Goal: Information Seeking & Learning: Learn about a topic

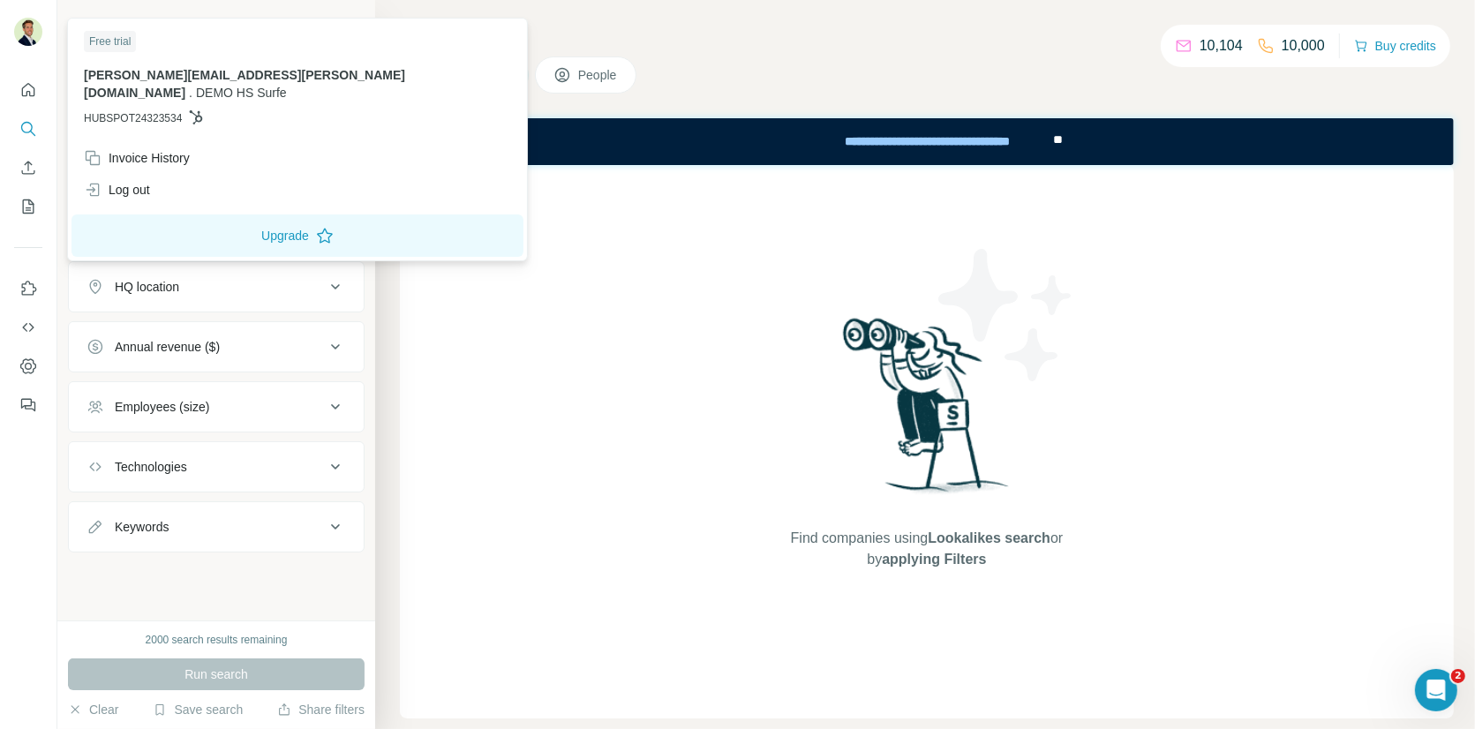
click at [20, 30] on img at bounding box center [28, 32] width 28 height 28
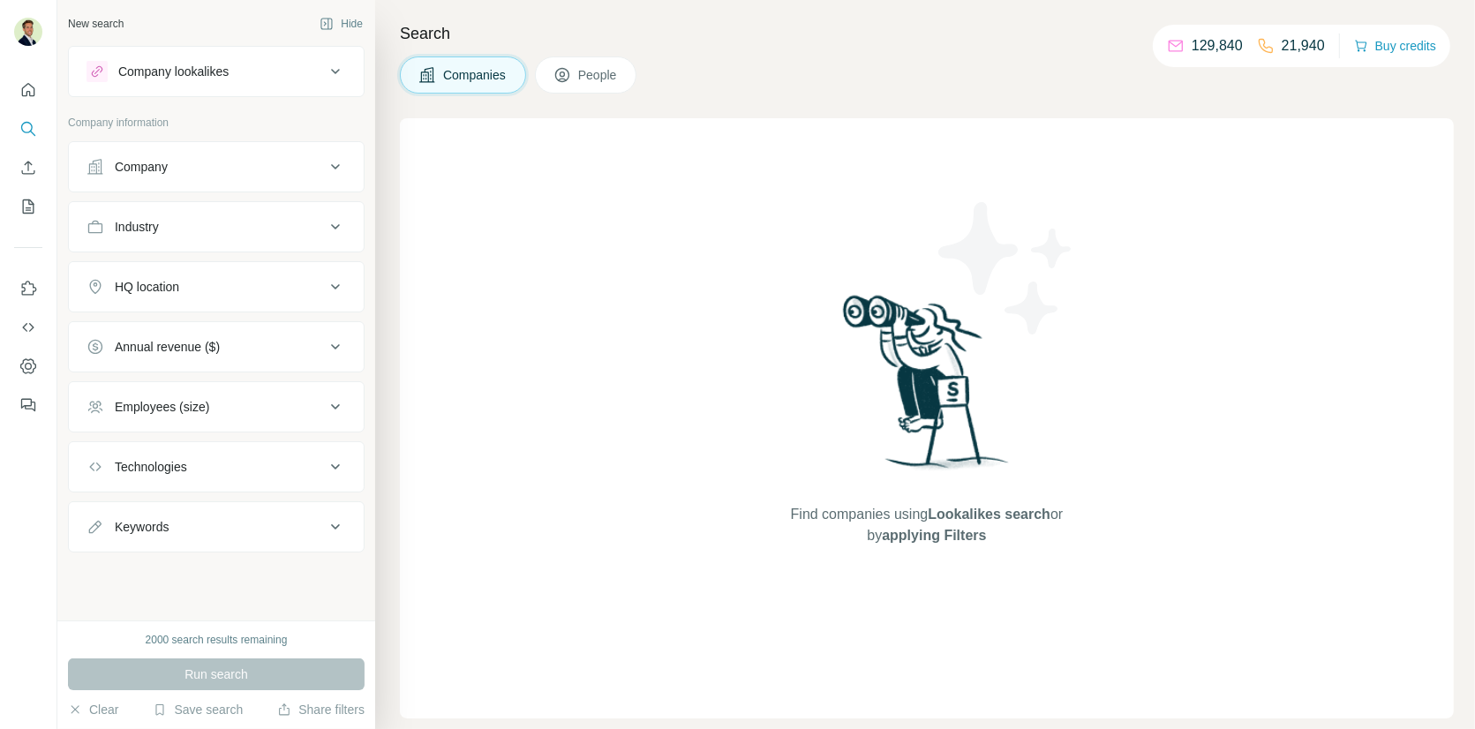
click at [605, 253] on div "Find companies using Lookalikes search or by applying Filters" at bounding box center [927, 418] width 1054 height 600
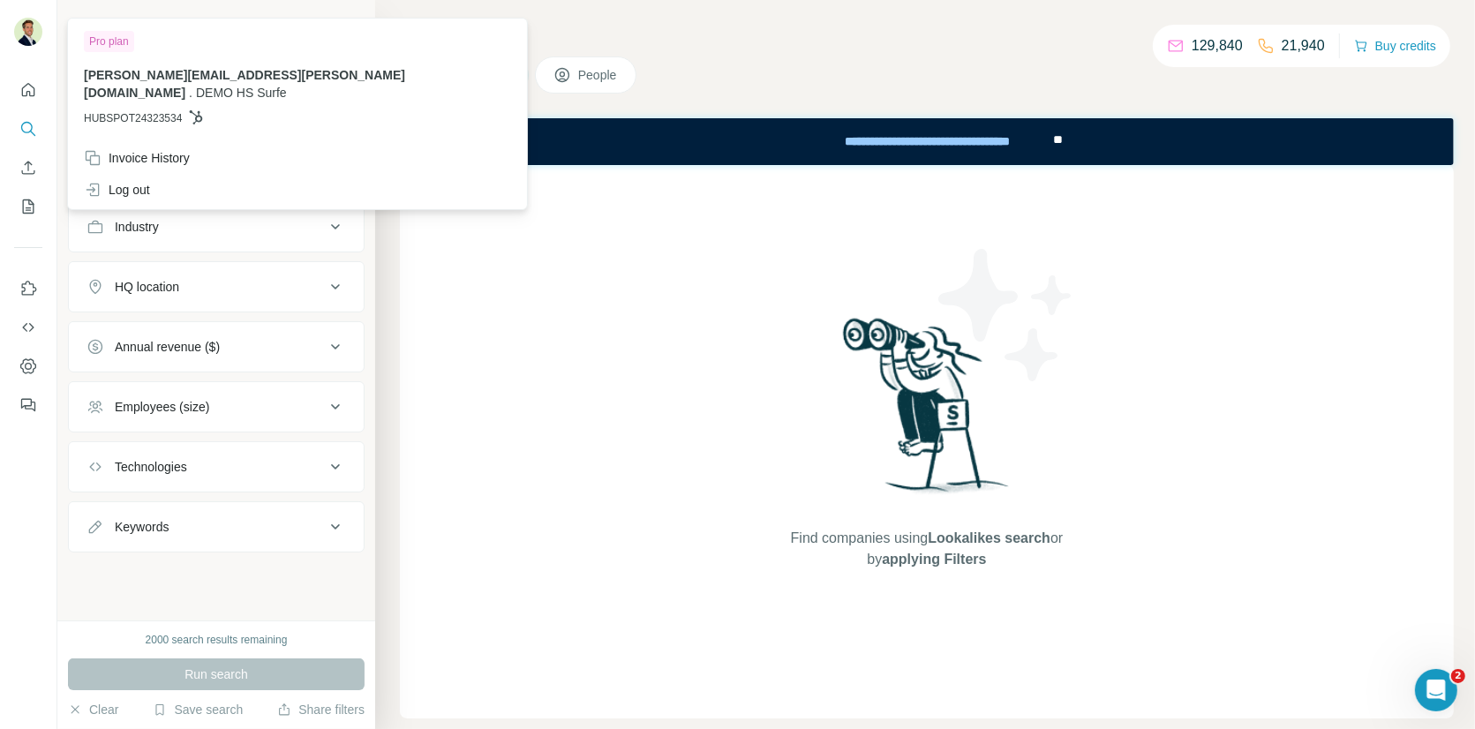
click at [29, 28] on img at bounding box center [28, 32] width 28 height 28
click at [650, 348] on div "Find companies using Lookalikes search or by applying Filters" at bounding box center [927, 441] width 1054 height 553
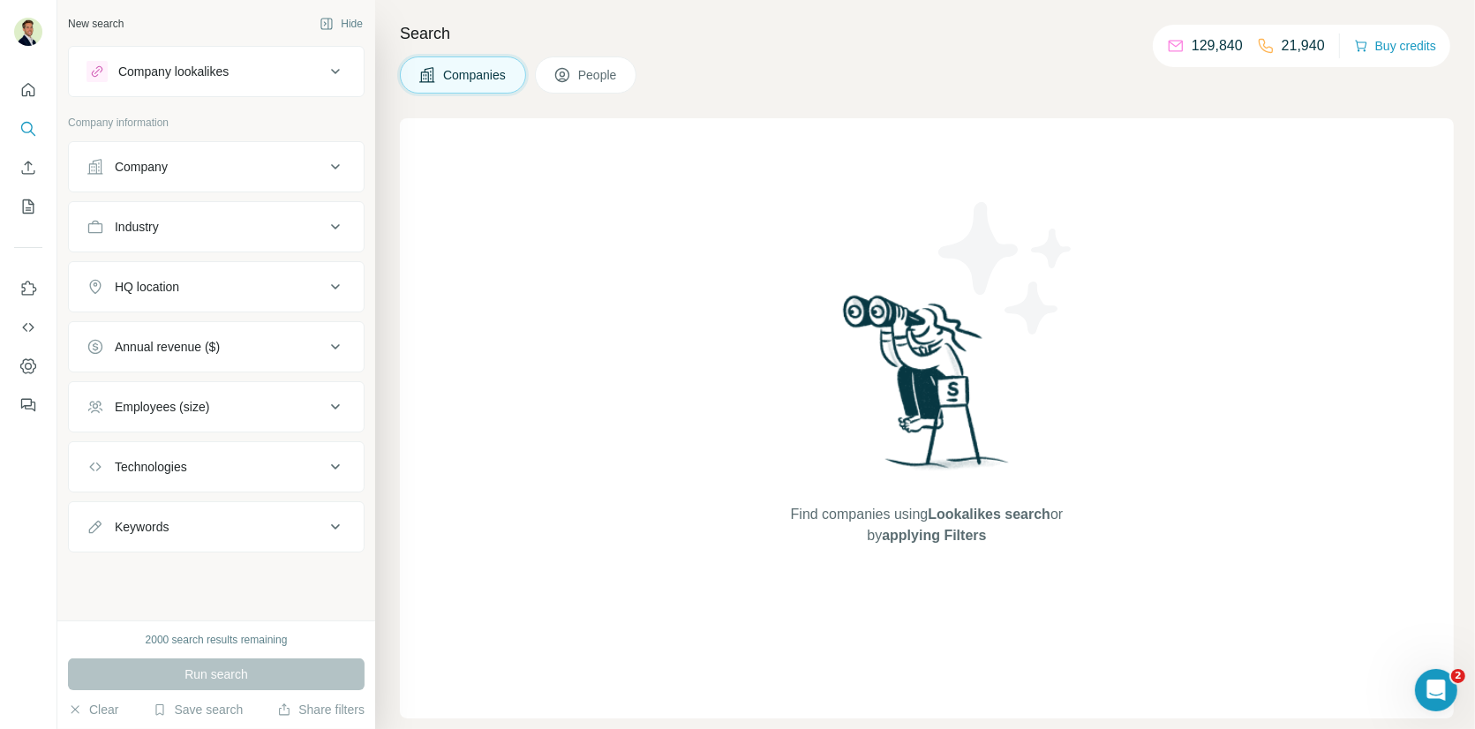
click at [542, 70] on button "People" at bounding box center [586, 74] width 102 height 37
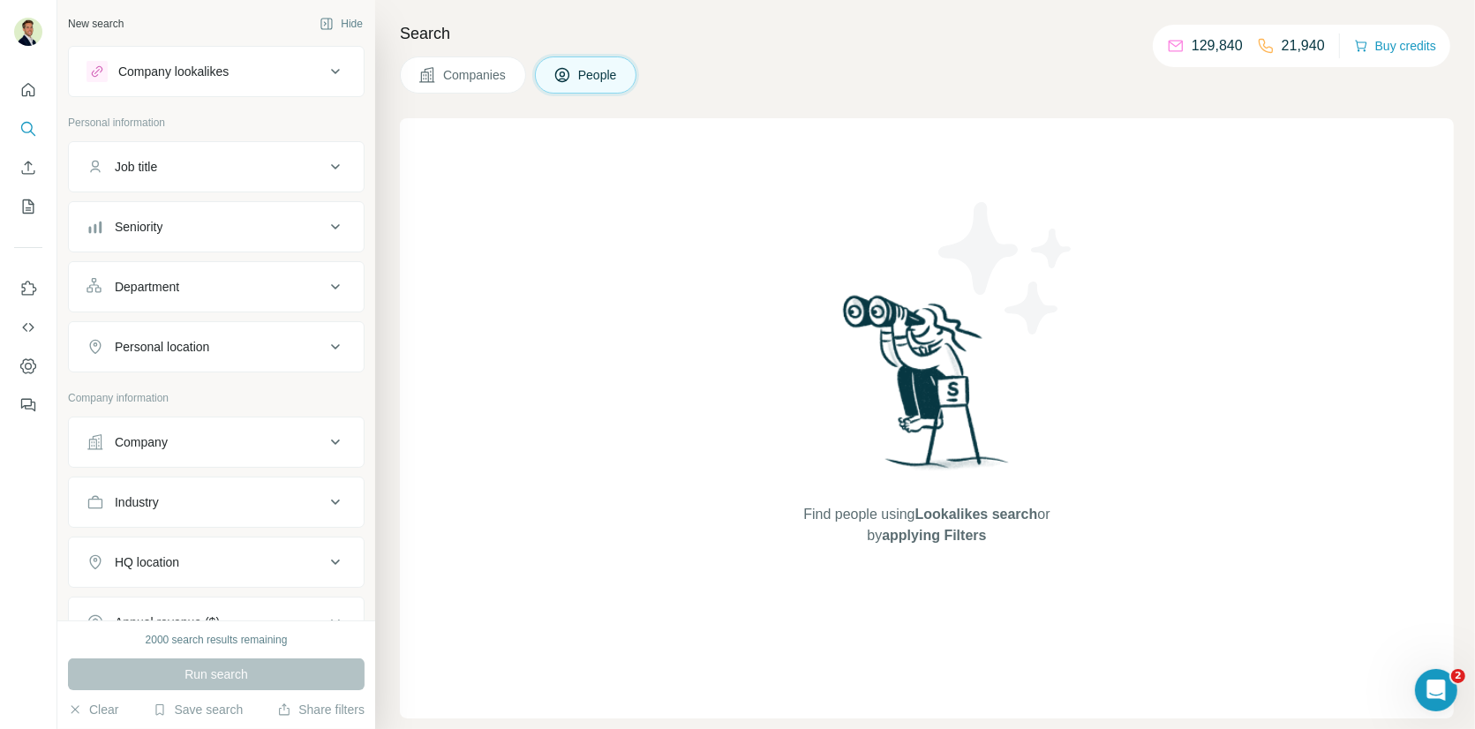
click at [167, 222] on div "Seniority" at bounding box center [205, 227] width 238 height 18
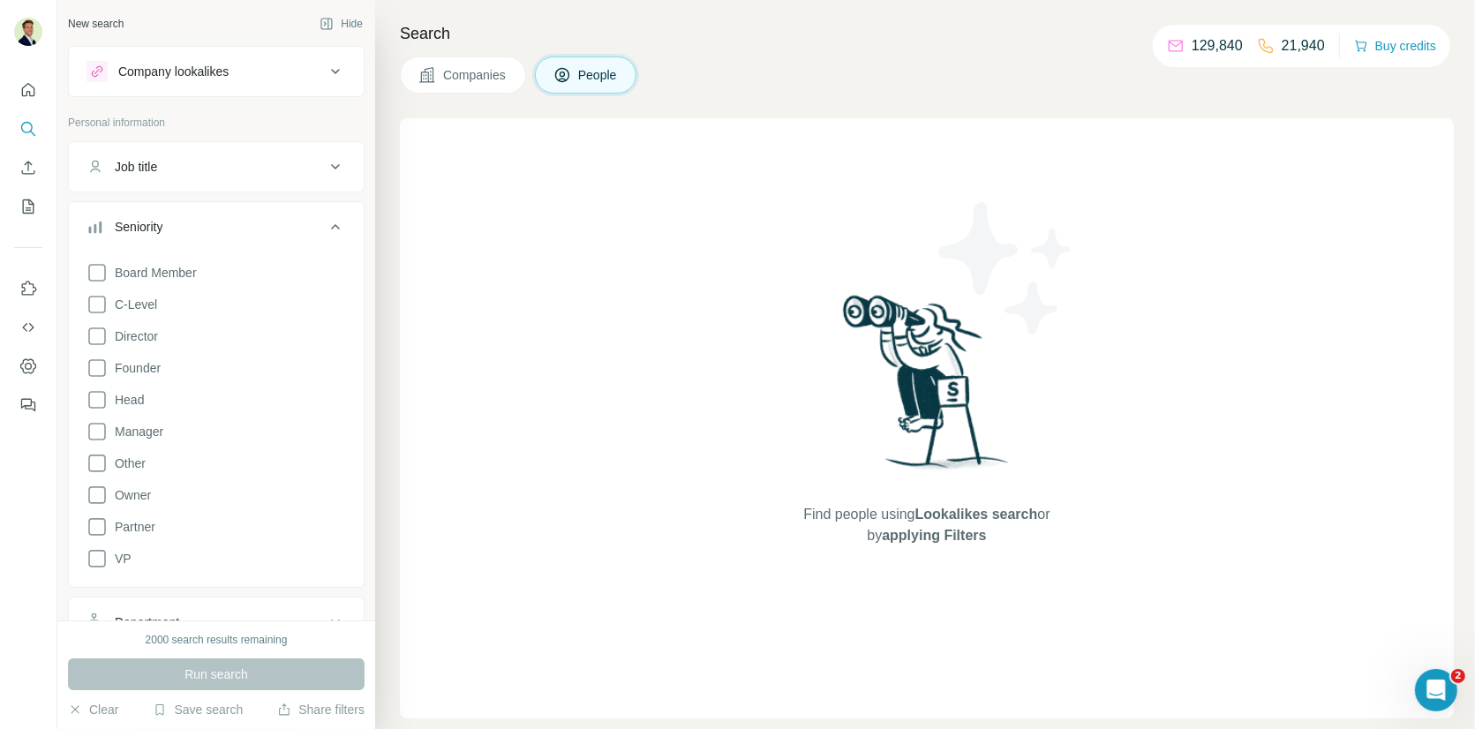
drag, startPoint x: 94, startPoint y: 300, endPoint x: 153, endPoint y: 252, distance: 75.3
click at [94, 300] on icon at bounding box center [96, 304] width 21 height 21
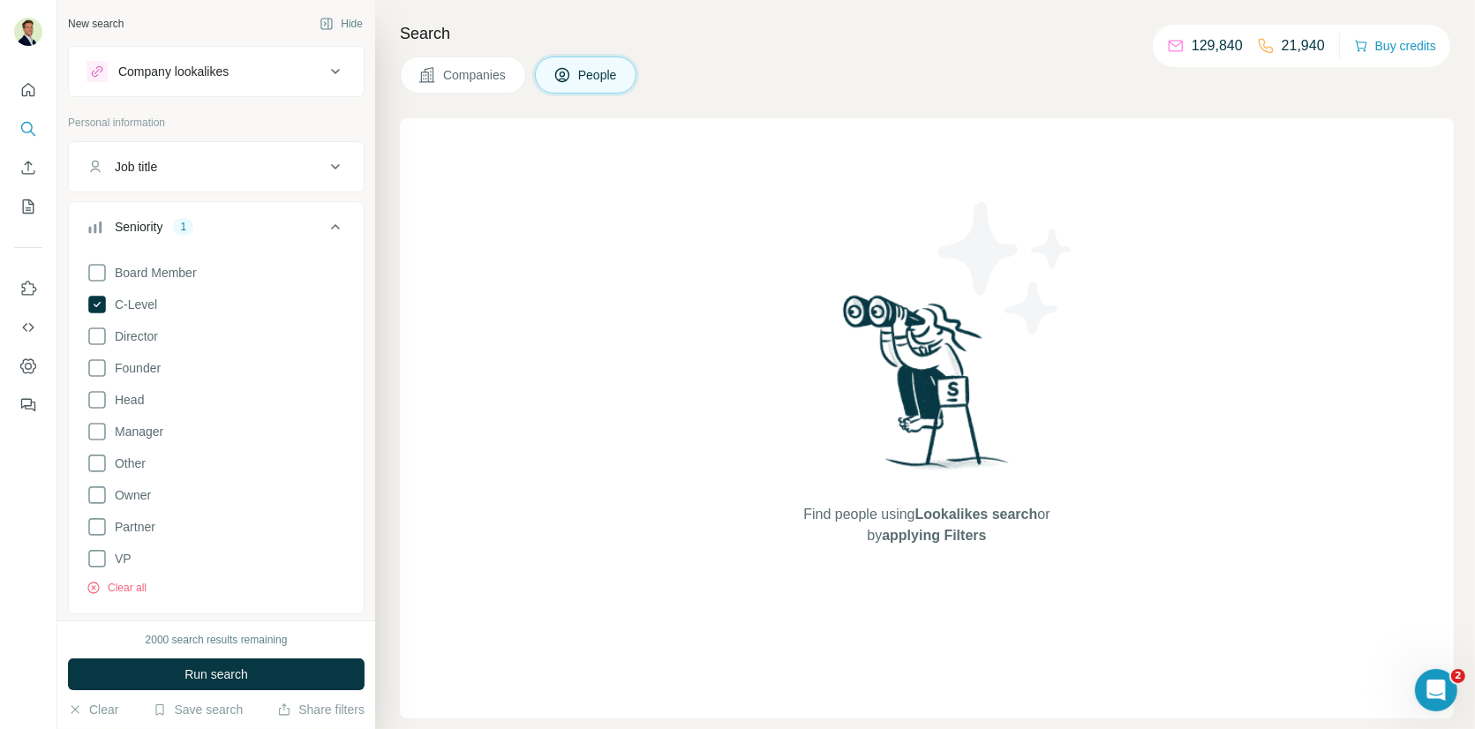
click at [183, 225] on div "1" at bounding box center [183, 227] width 20 height 16
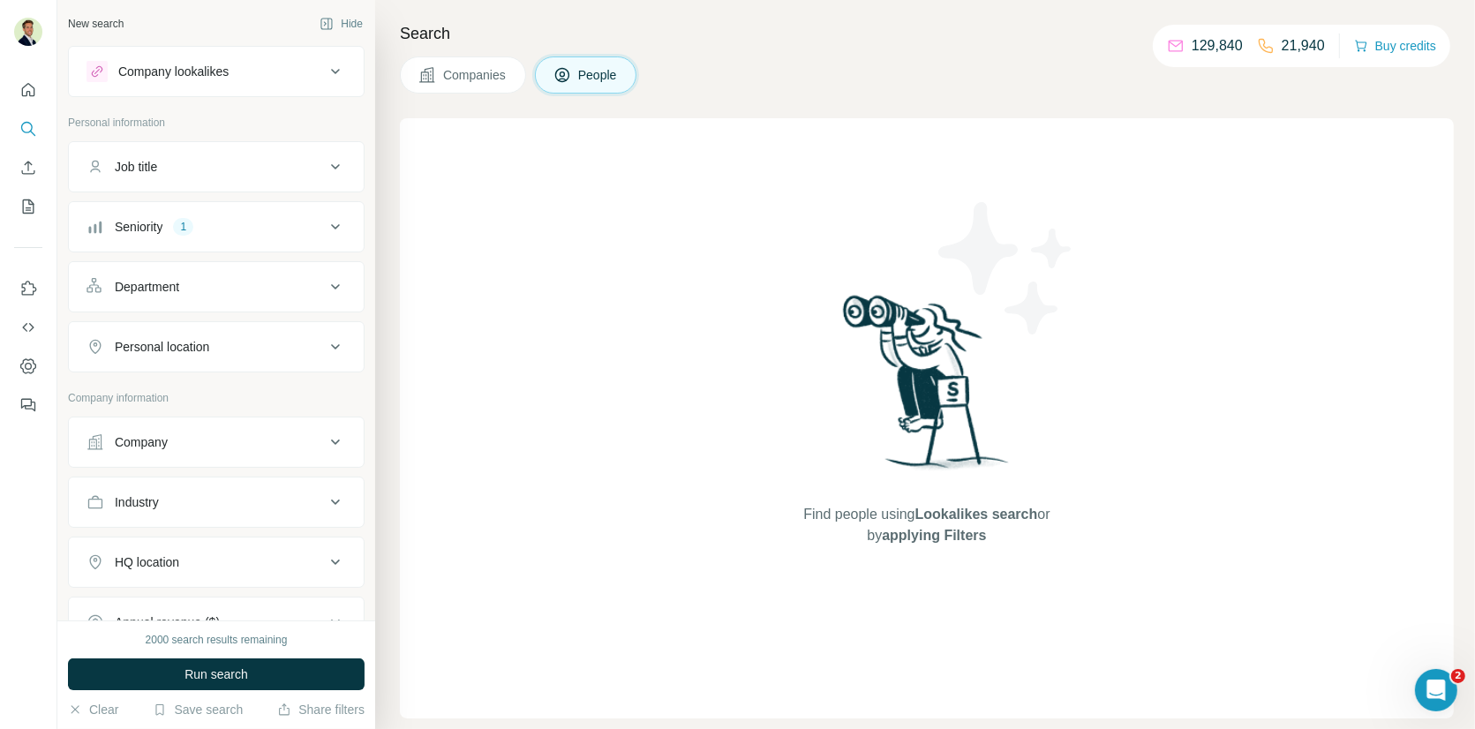
click at [185, 280] on div "Department" at bounding box center [205, 287] width 238 height 18
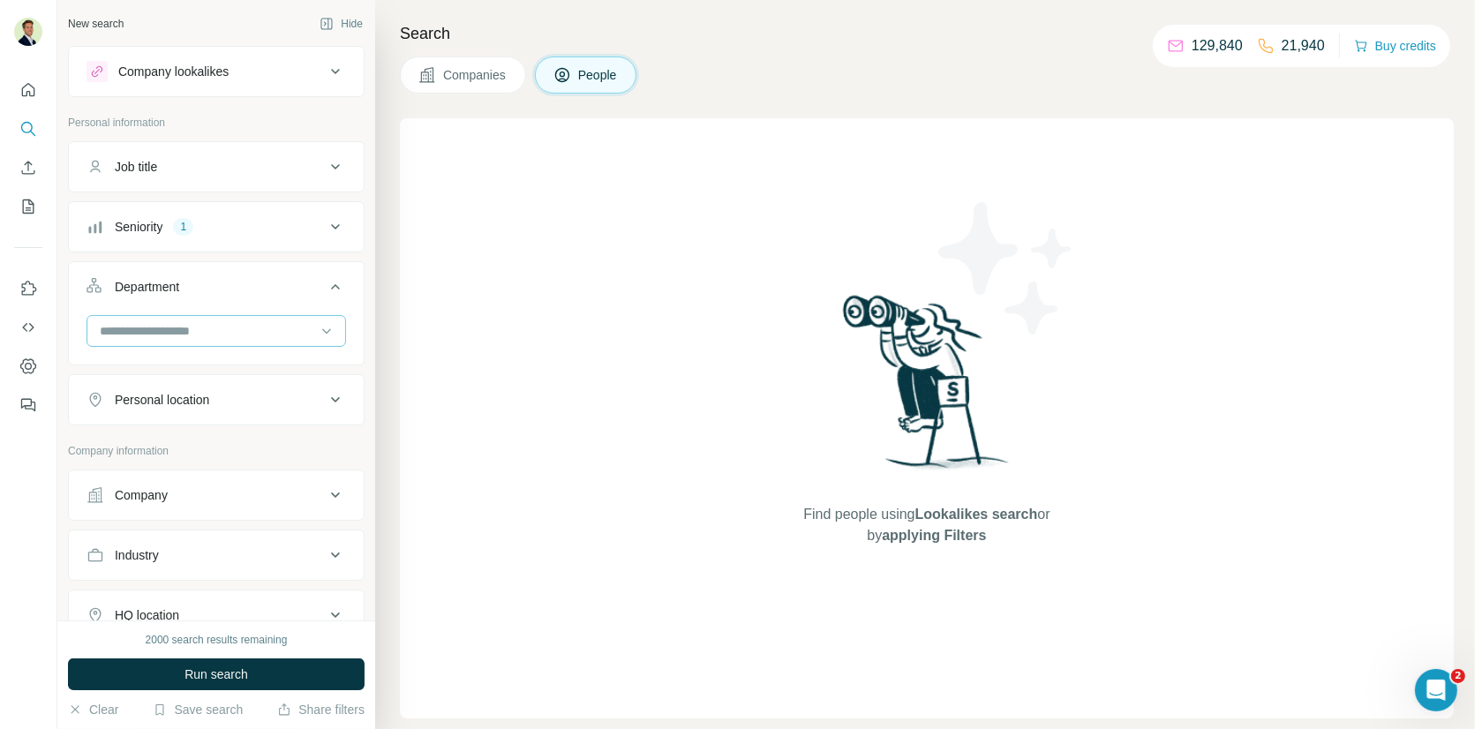
click at [168, 325] on input at bounding box center [207, 330] width 218 height 19
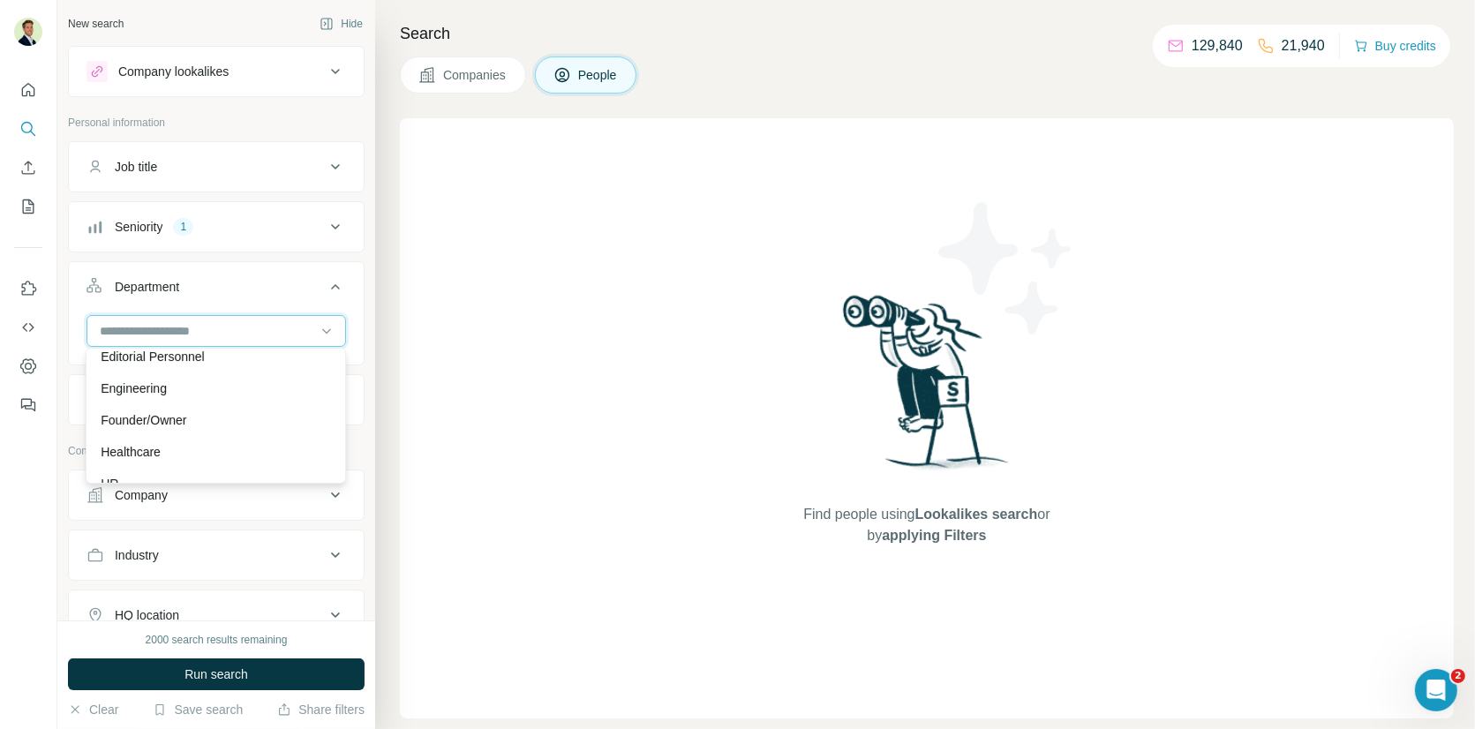
scroll to position [194, 0]
drag, startPoint x: 116, startPoint y: 450, endPoint x: 142, endPoint y: 415, distance: 44.1
click at [116, 451] on p "HR" at bounding box center [110, 460] width 18 height 18
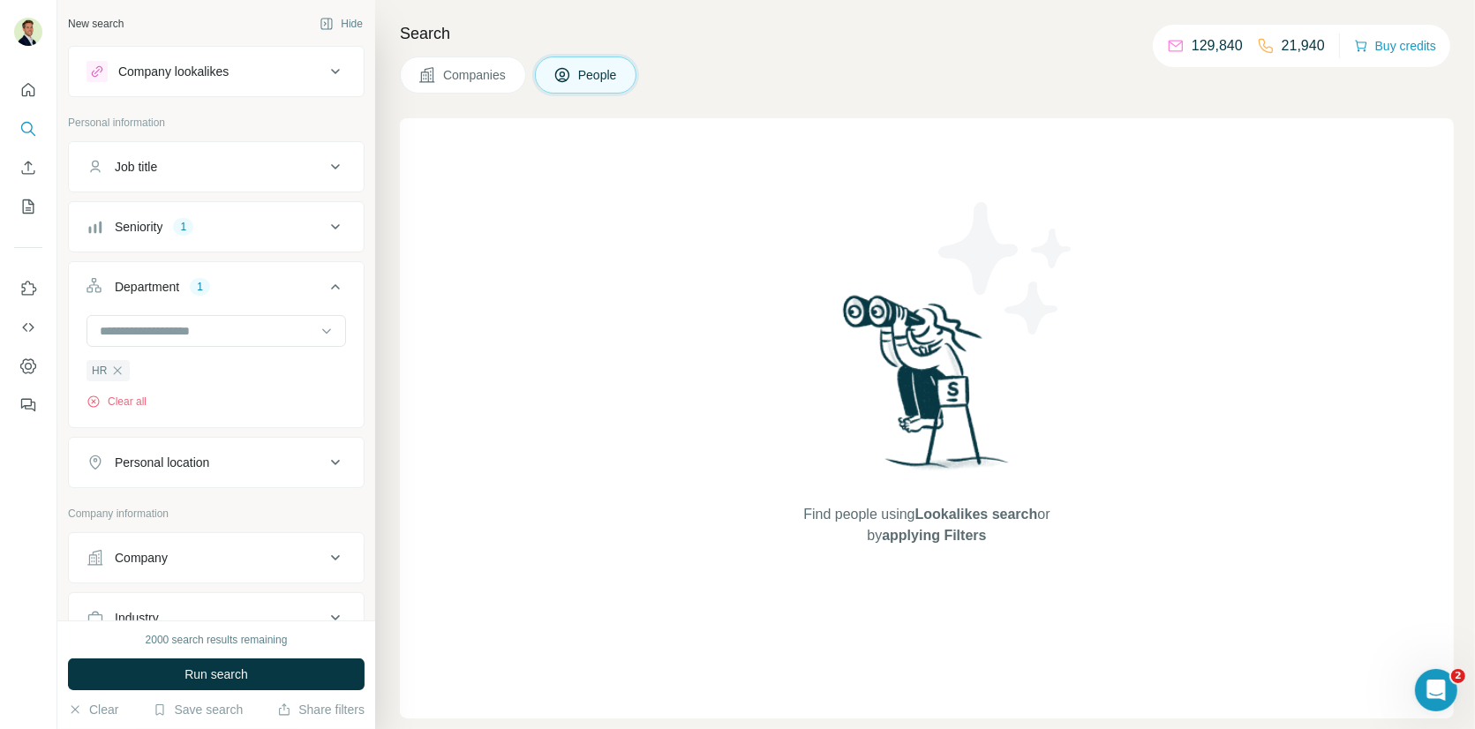
click at [235, 282] on div "Department 1" at bounding box center [205, 287] width 238 height 18
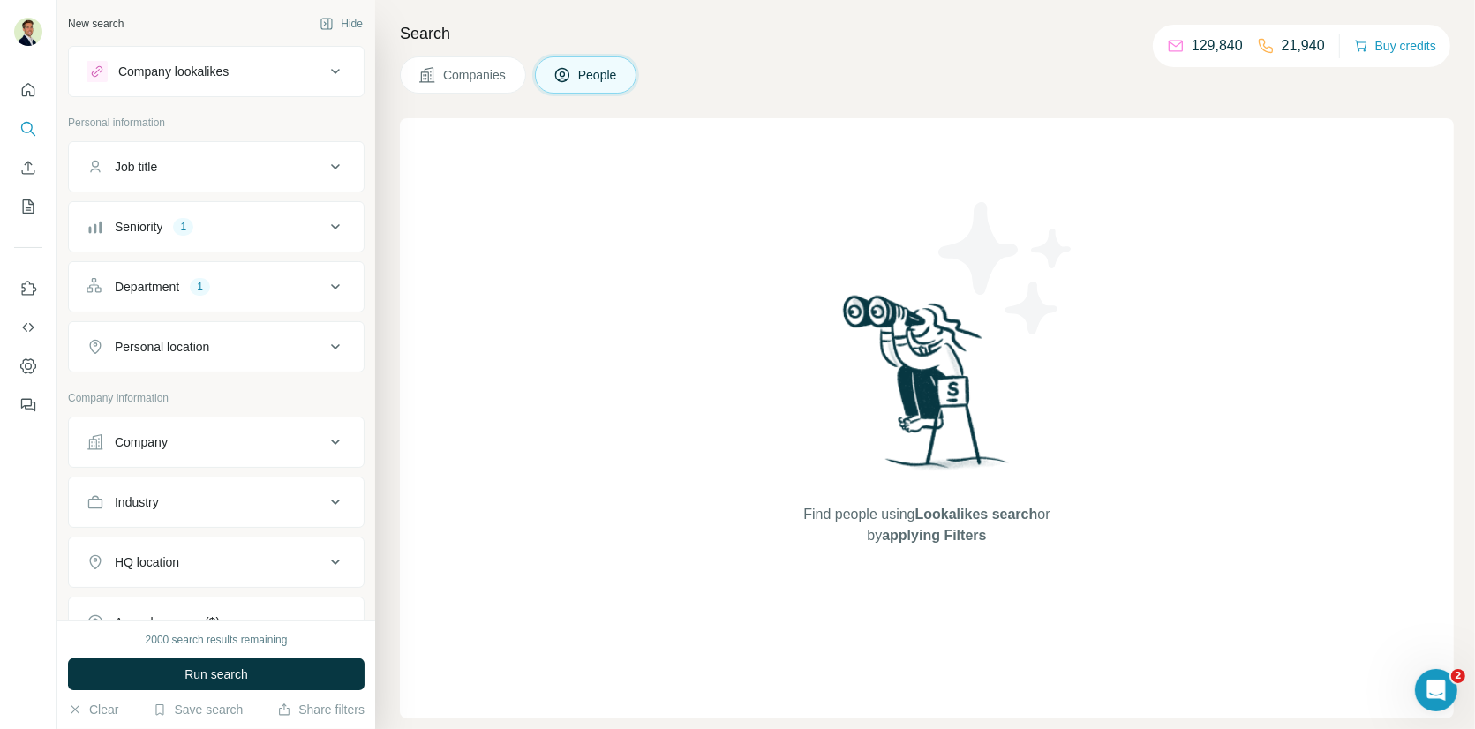
click at [154, 226] on div "Seniority" at bounding box center [139, 227] width 48 height 18
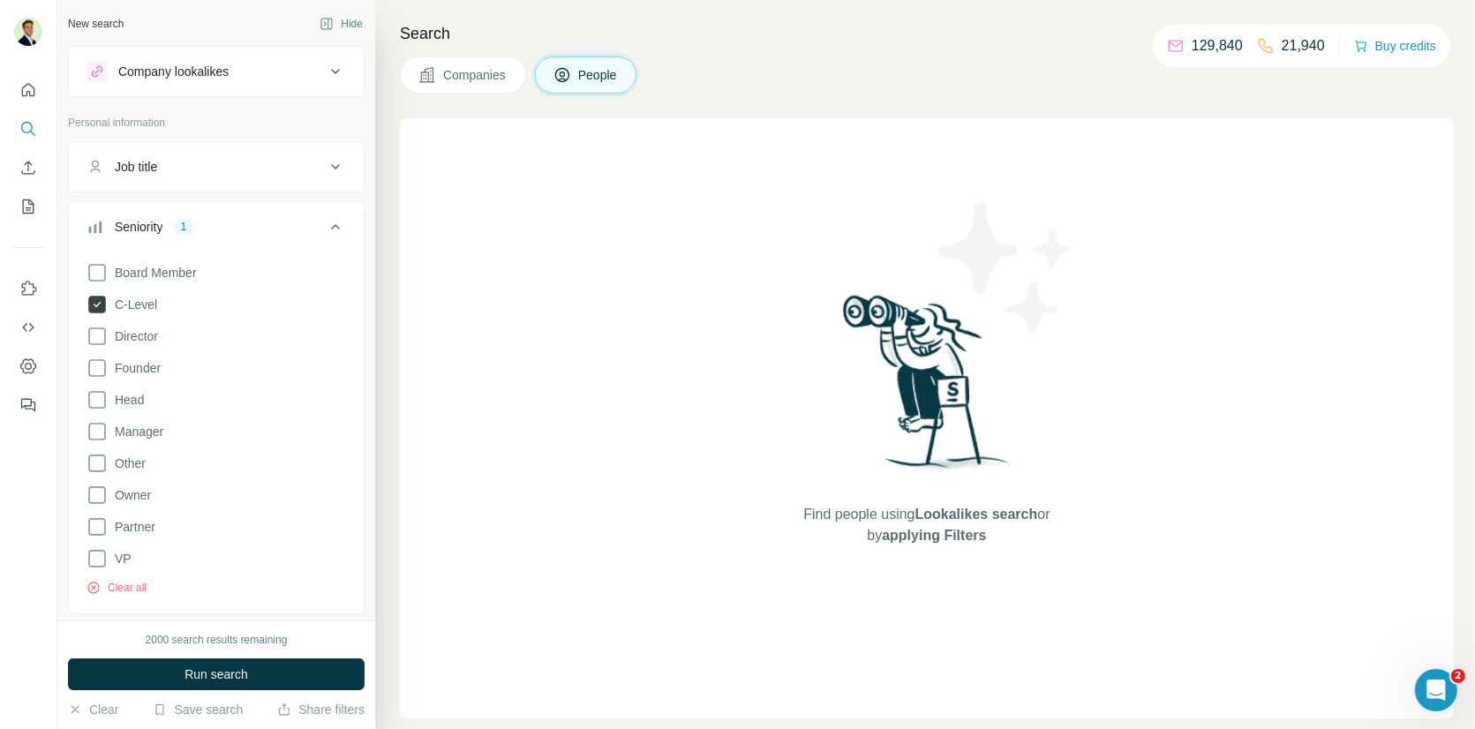
click at [92, 304] on icon at bounding box center [97, 305] width 18 height 18
click at [98, 339] on icon at bounding box center [96, 336] width 21 height 21
click at [227, 228] on div "Seniority 1" at bounding box center [205, 227] width 238 height 18
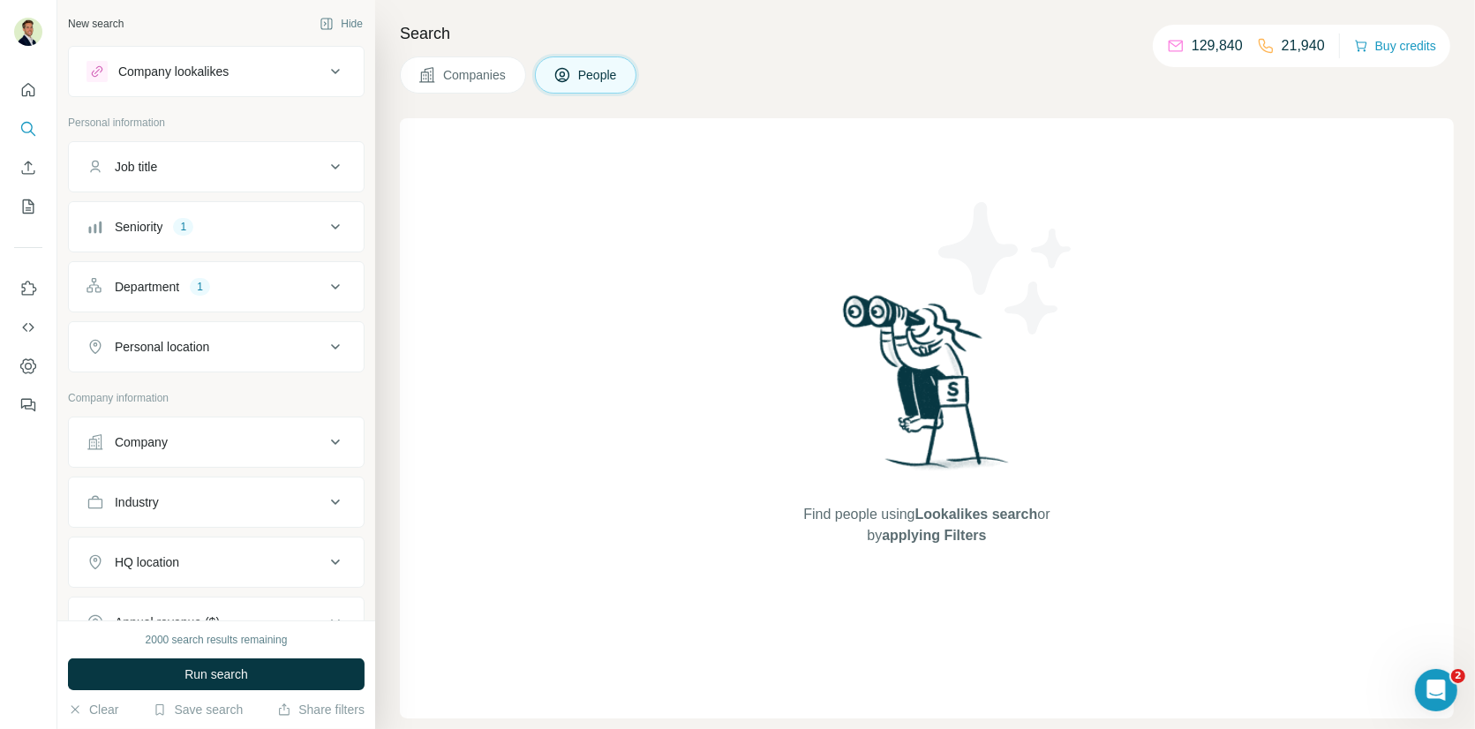
click at [180, 342] on div "Personal location" at bounding box center [162, 347] width 94 height 18
click at [166, 384] on input "text" at bounding box center [215, 391] width 259 height 32
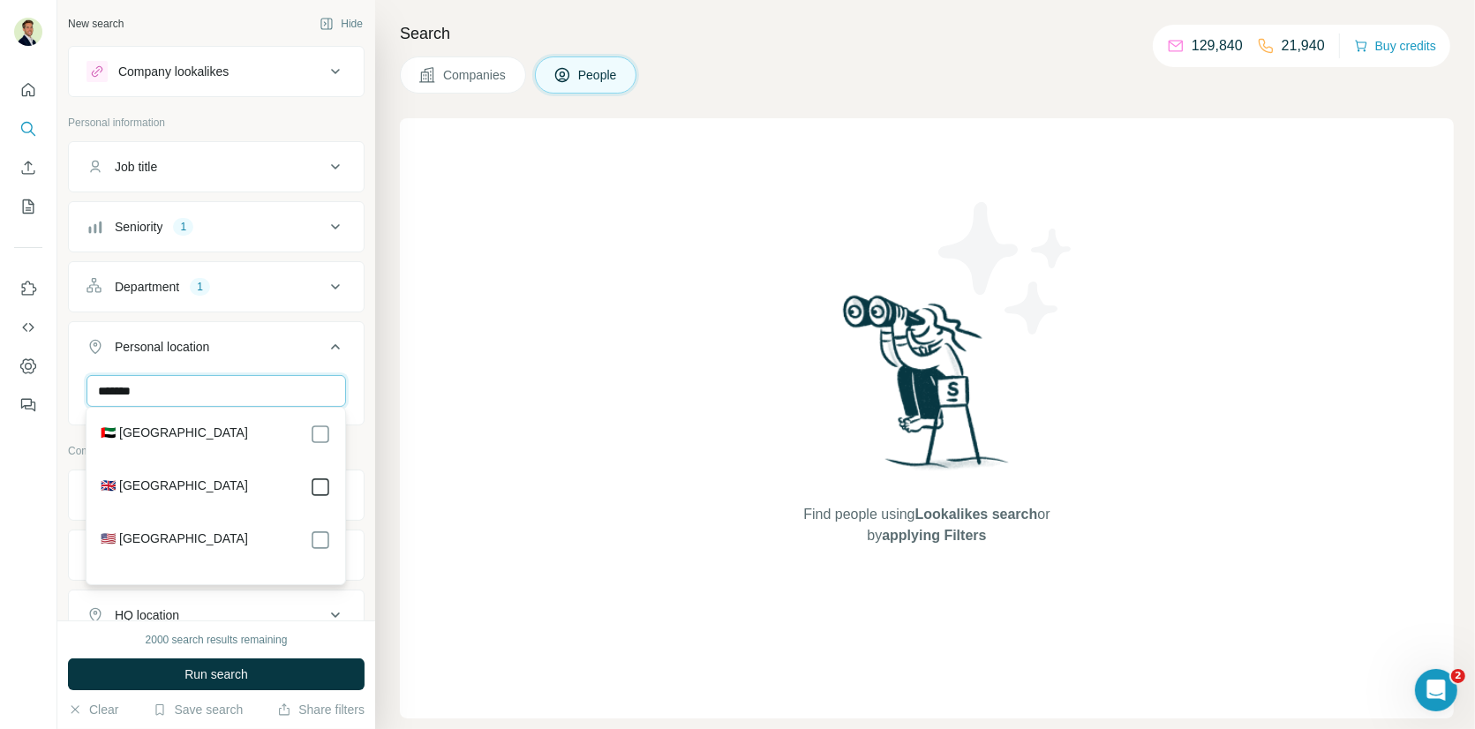
type input "******"
click at [330, 489] on icon at bounding box center [320, 487] width 21 height 21
click at [336, 355] on button "Personal location 1" at bounding box center [216, 350] width 295 height 49
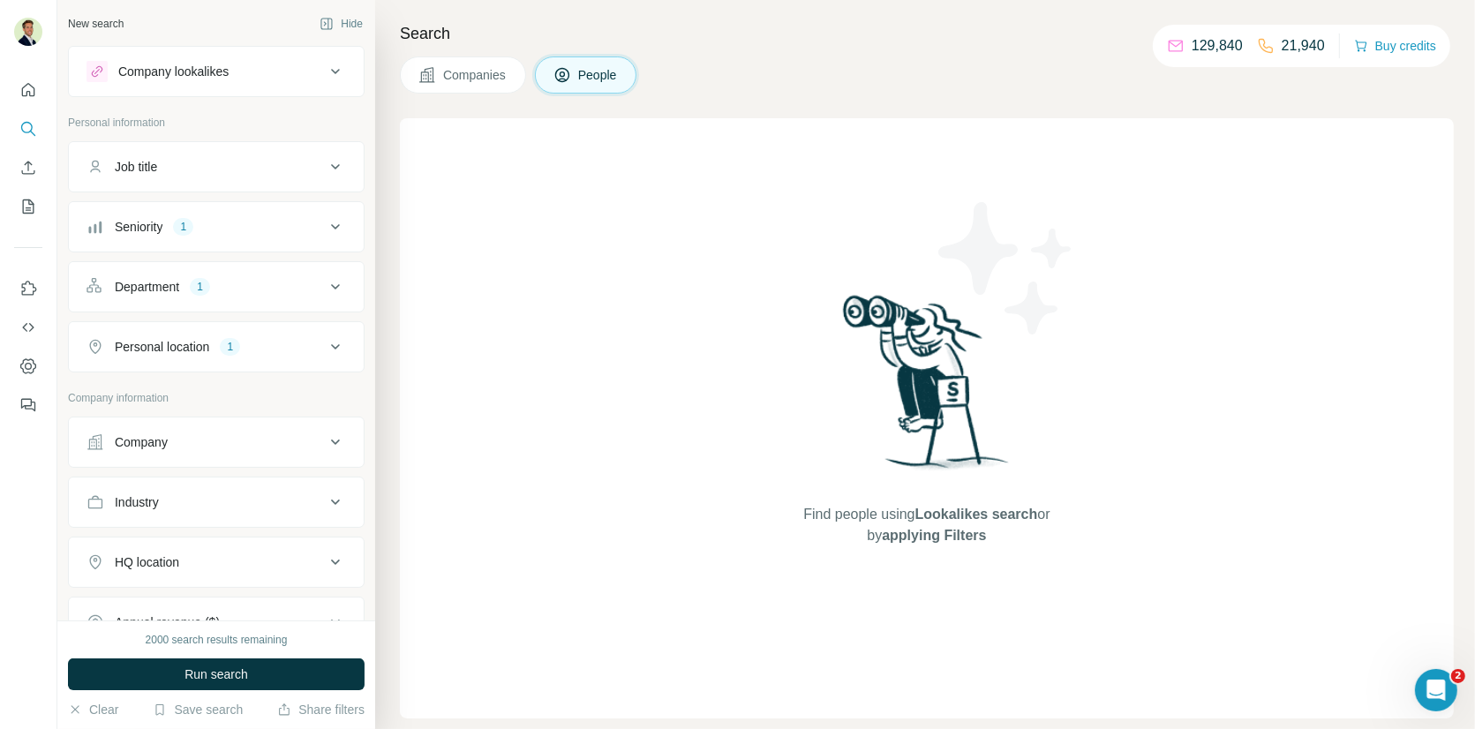
drag, startPoint x: 223, startPoint y: 670, endPoint x: 216, endPoint y: 627, distance: 43.8
click at [222, 670] on span "Run search" at bounding box center [216, 674] width 64 height 18
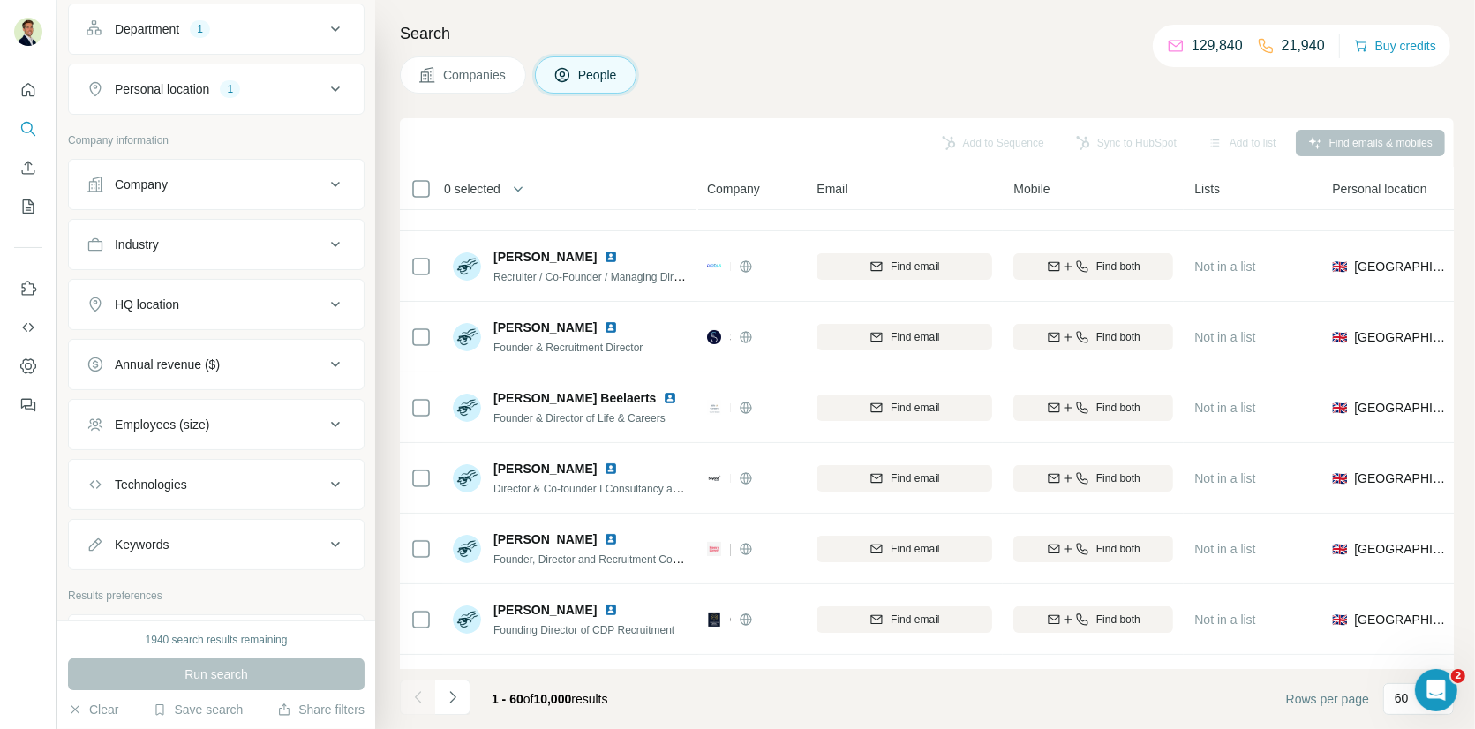
scroll to position [373, 0]
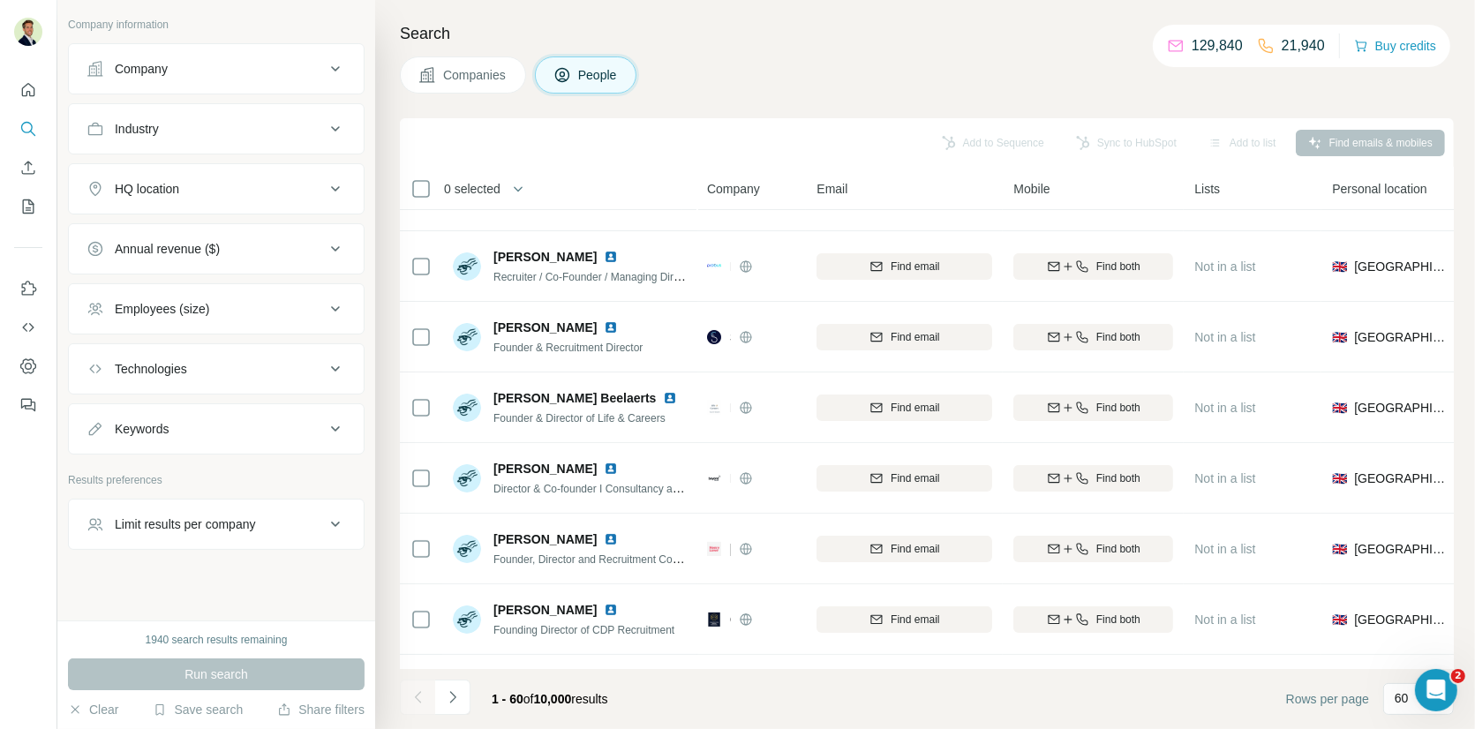
click at [222, 516] on div "Limit results per company" at bounding box center [185, 524] width 141 height 18
click at [184, 562] on input "number" at bounding box center [215, 568] width 259 height 32
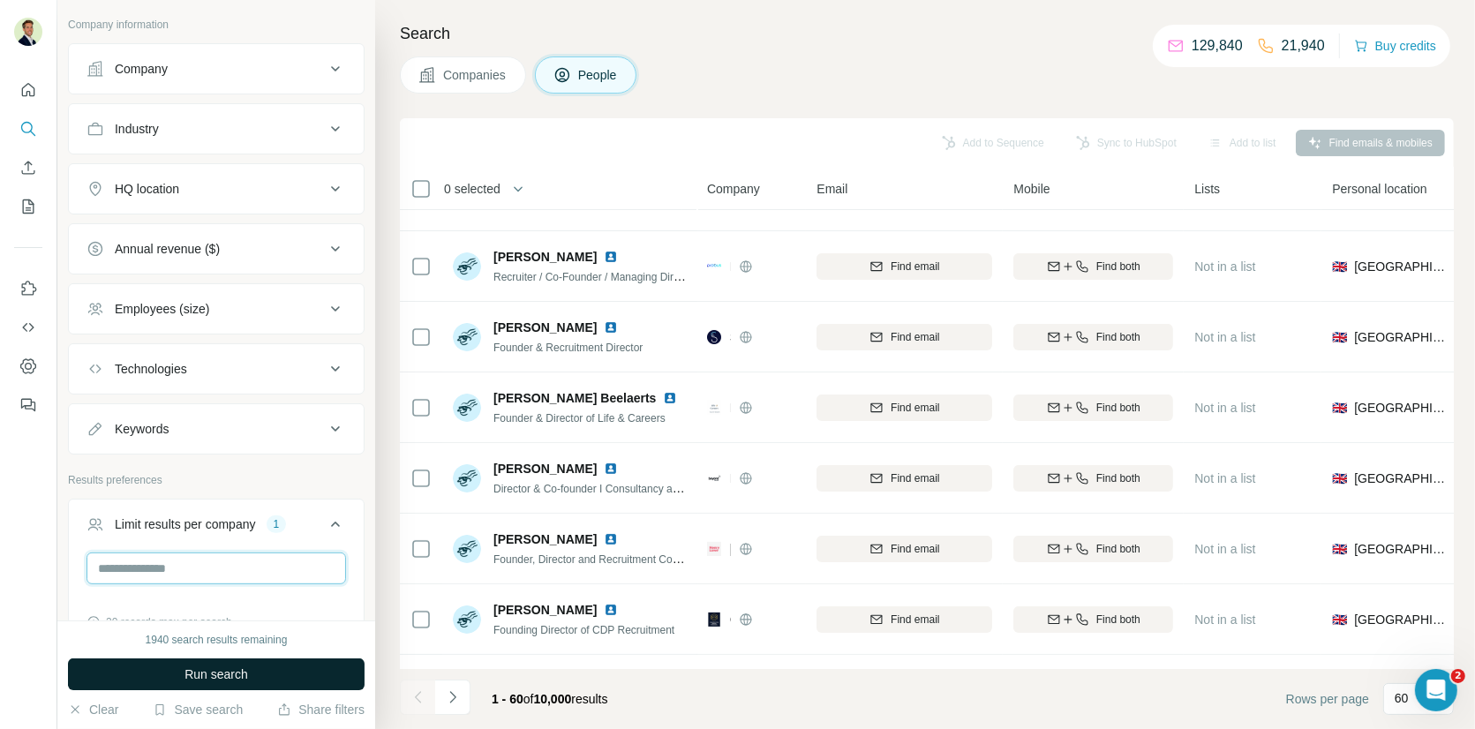
type input "*"
click at [200, 670] on span "Run search" at bounding box center [216, 674] width 64 height 18
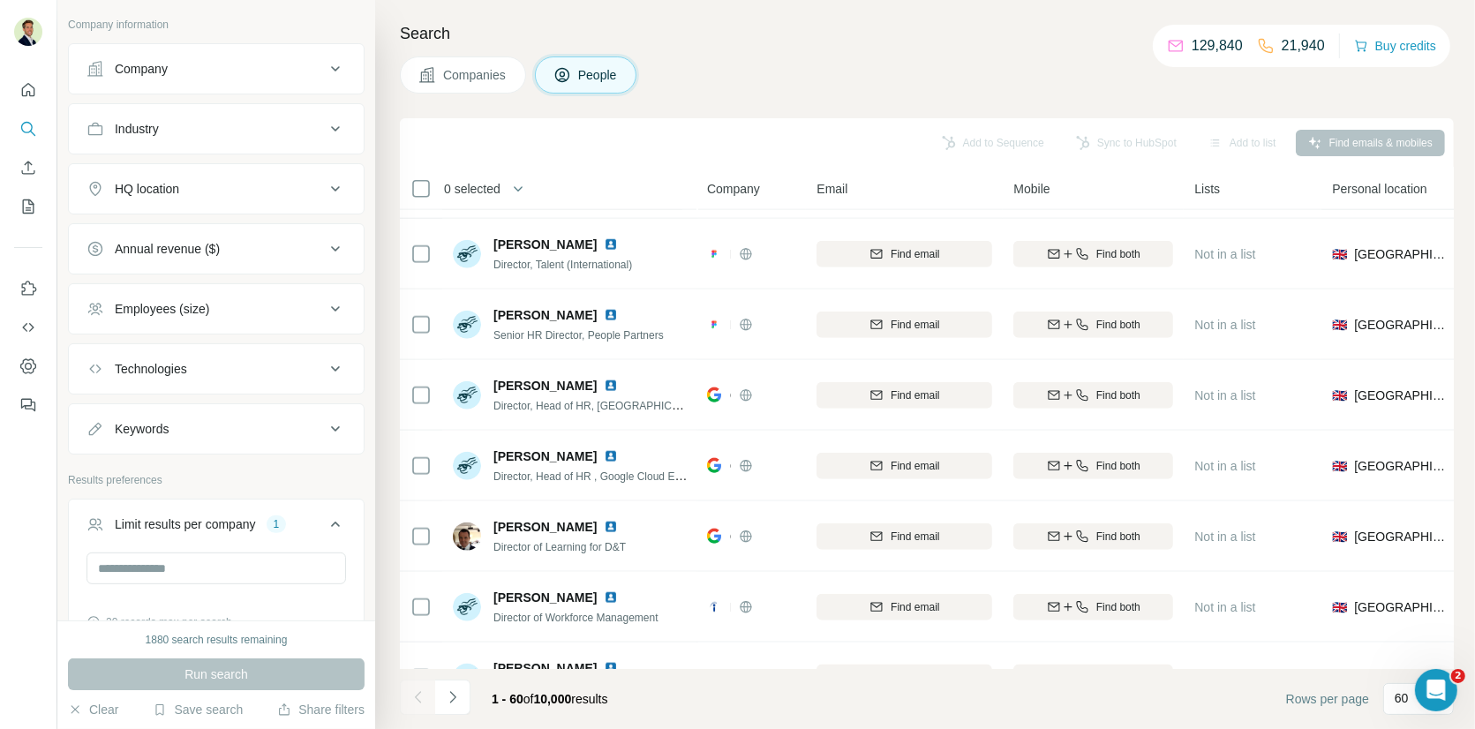
scroll to position [1797, 0]
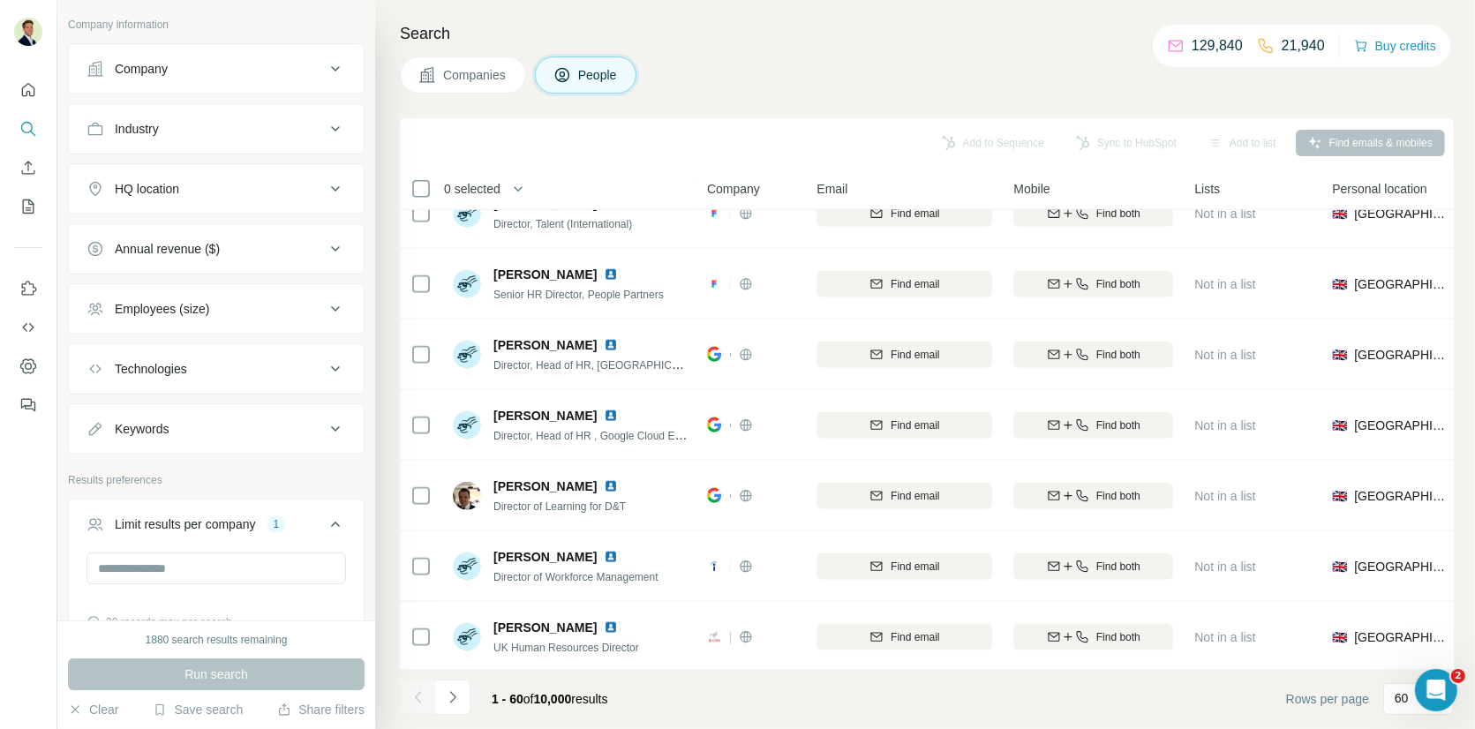
click at [334, 514] on icon at bounding box center [335, 524] width 21 height 21
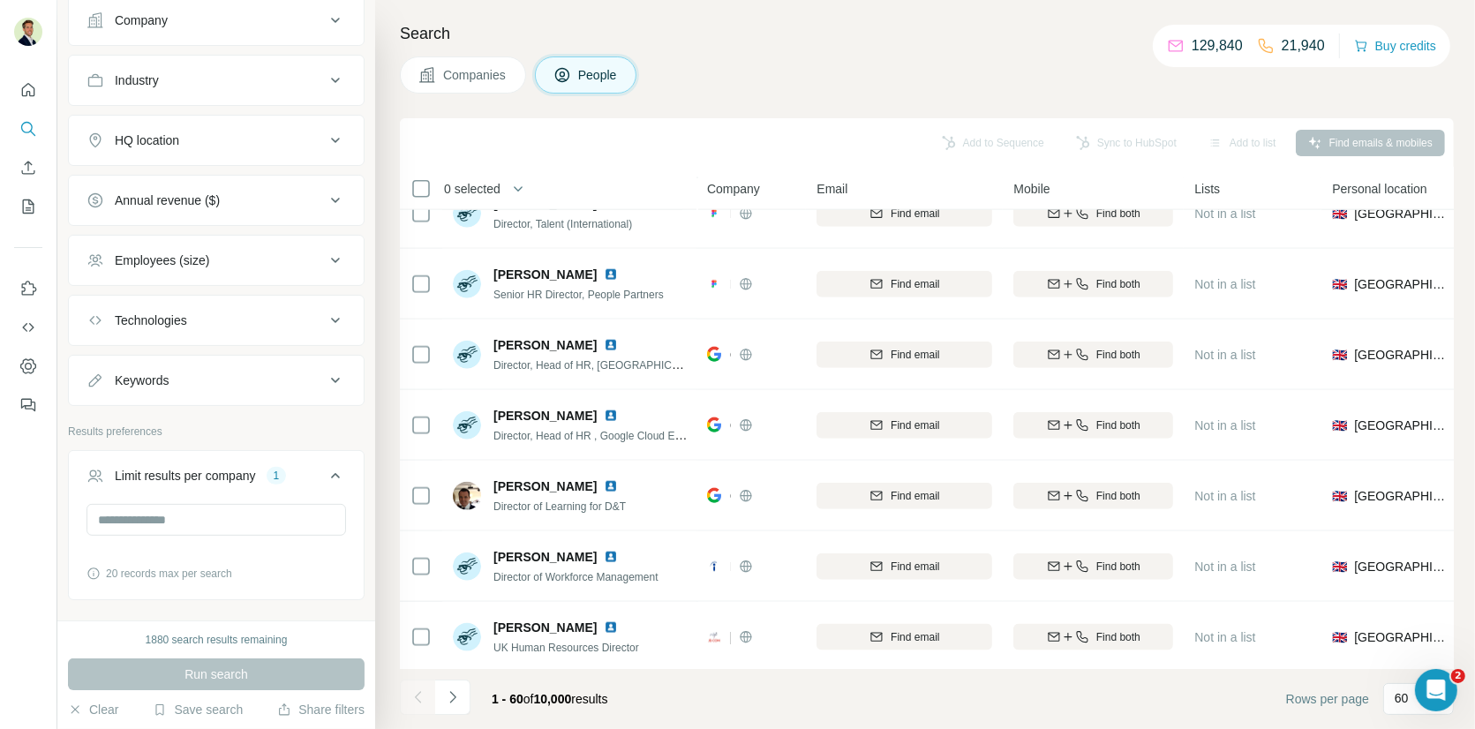
scroll to position [421, 0]
click at [281, 192] on div "Annual revenue ($)" at bounding box center [205, 201] width 238 height 18
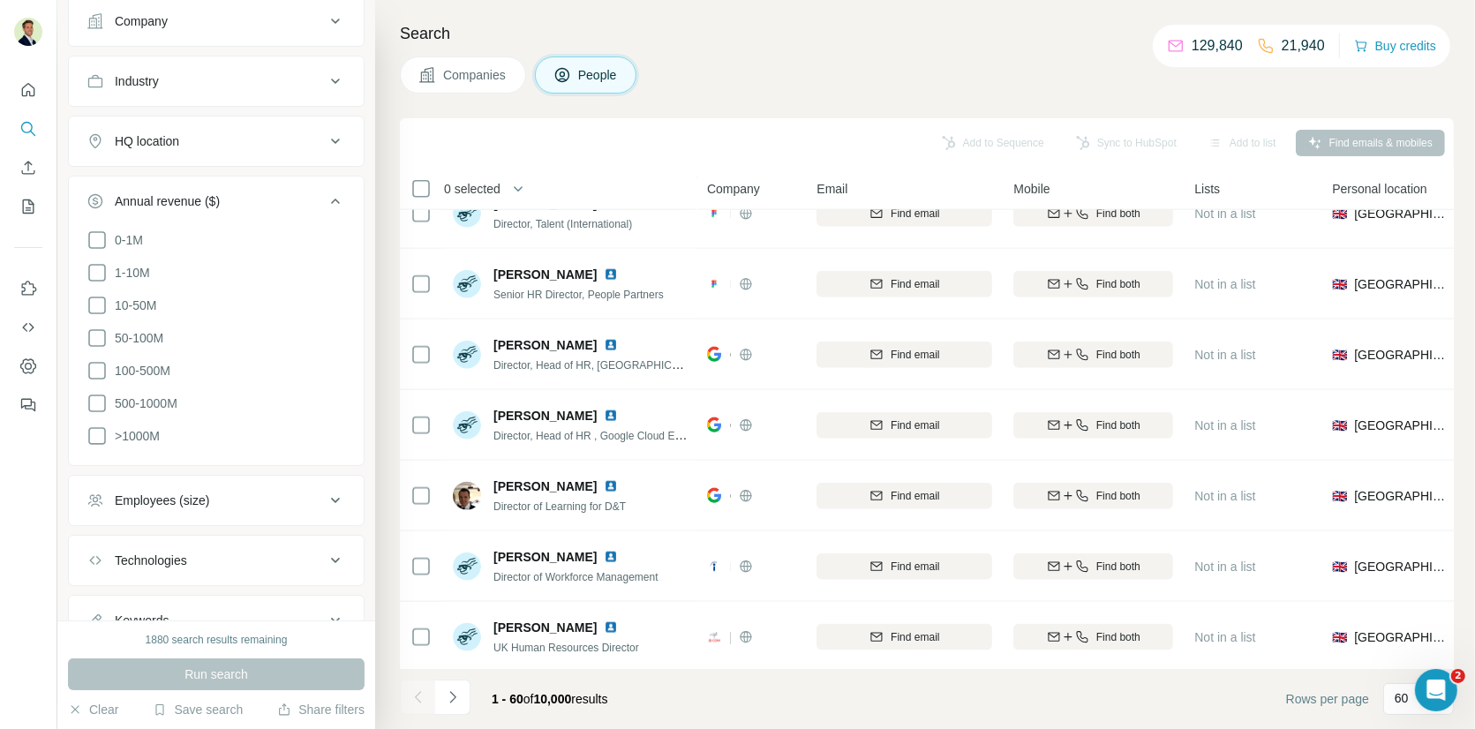
click at [294, 195] on div "Annual revenue ($)" at bounding box center [205, 201] width 238 height 18
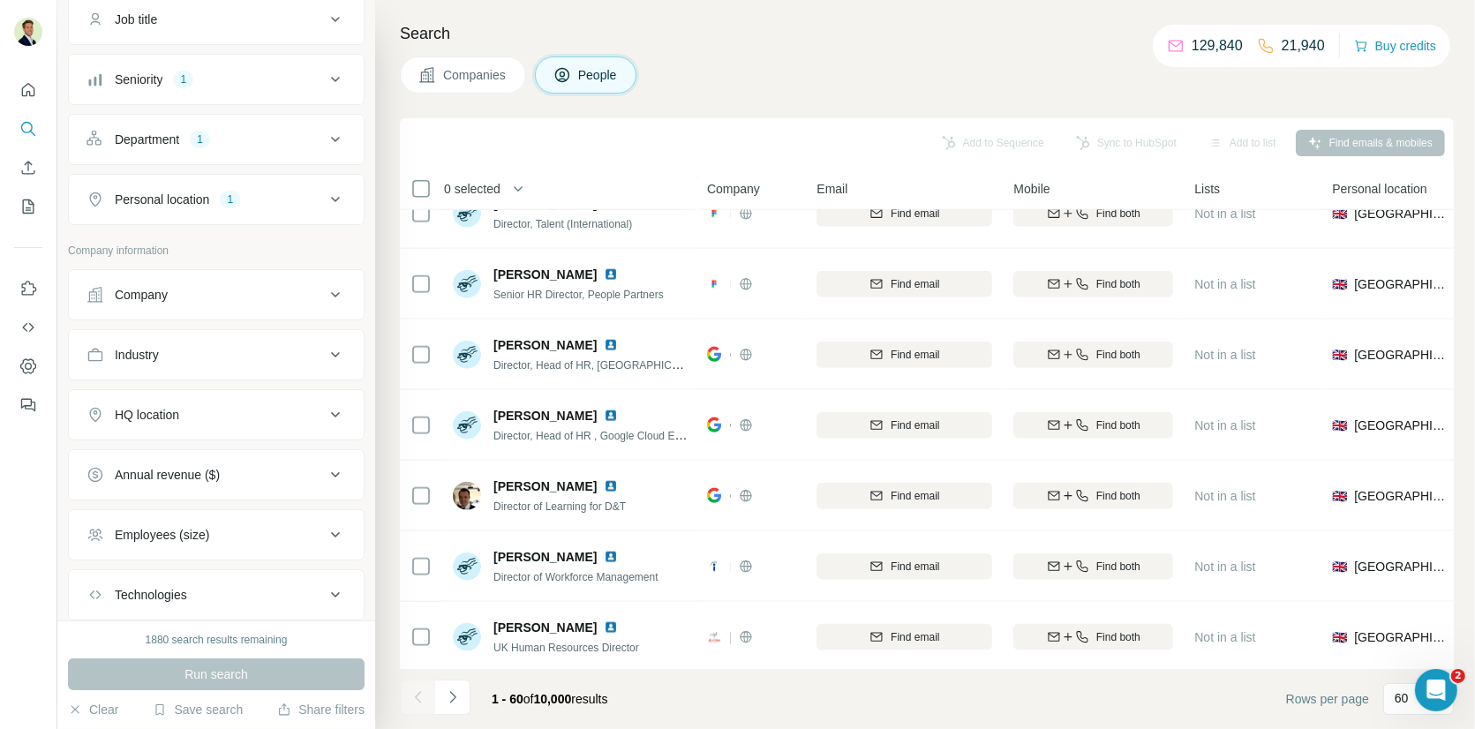
scroll to position [156, 0]
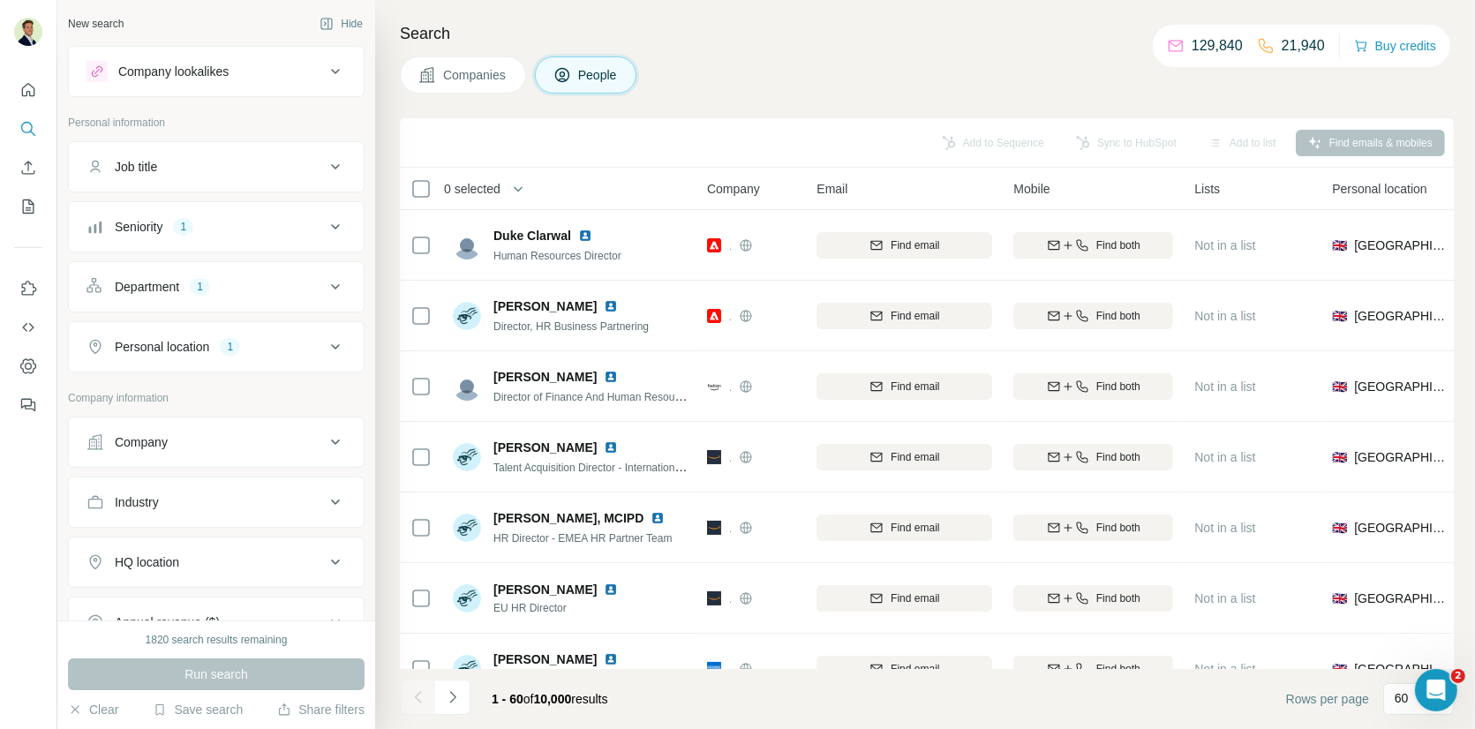
click at [308, 80] on div "Company lookalikes" at bounding box center [205, 71] width 238 height 21
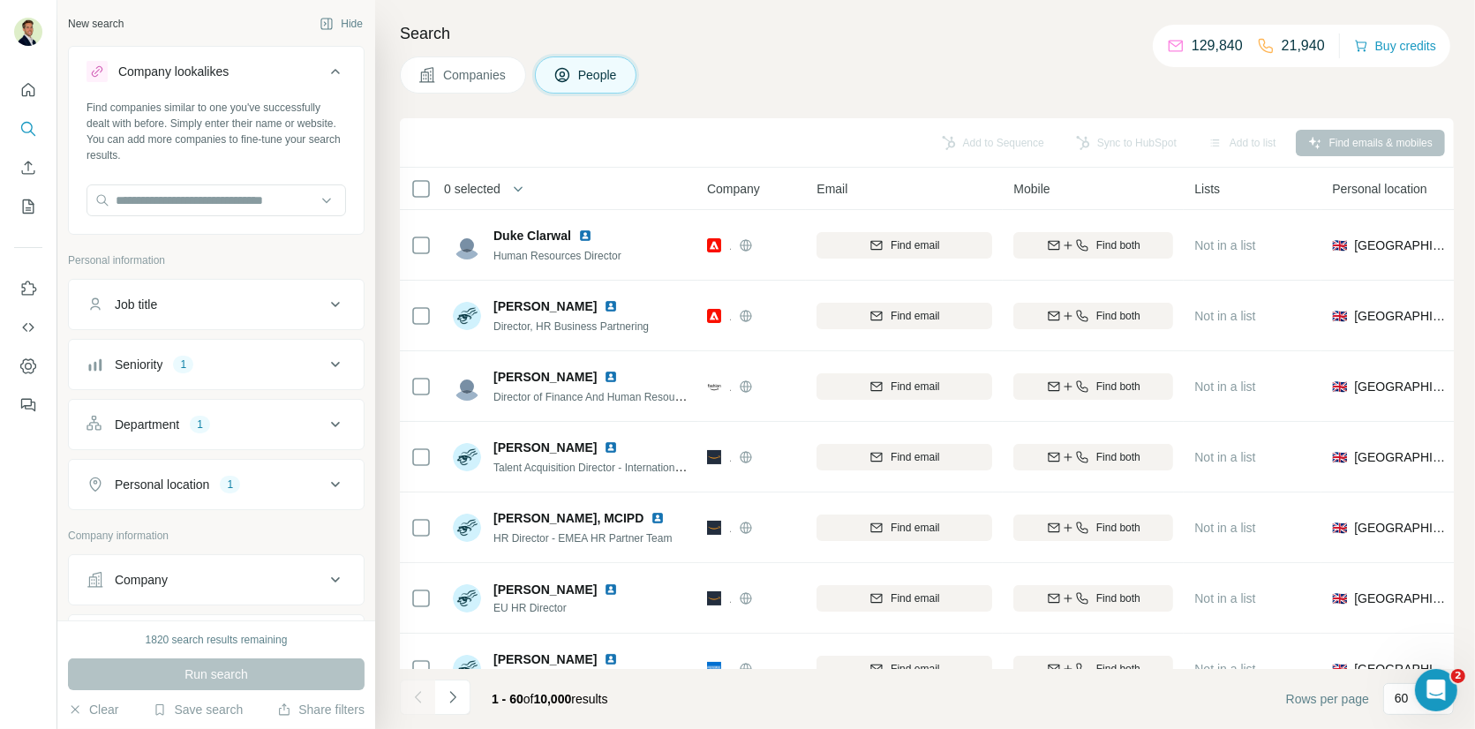
click at [307, 80] on div "Company lookalikes" at bounding box center [205, 71] width 238 height 21
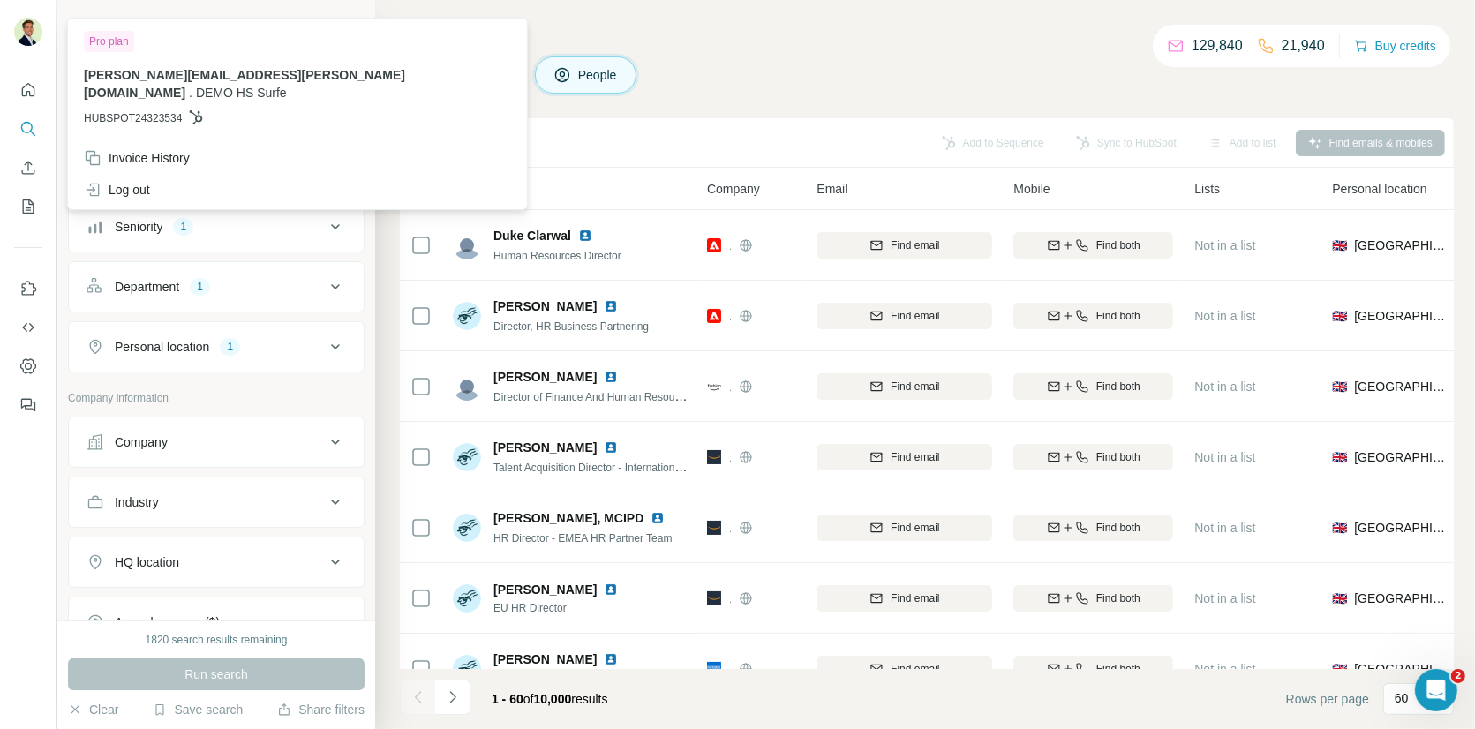
click at [20, 34] on img at bounding box center [28, 32] width 28 height 28
click at [720, 52] on div "Search Companies People Add to Sequence Sync to HubSpot Add to list Find emails…" at bounding box center [925, 364] width 1100 height 729
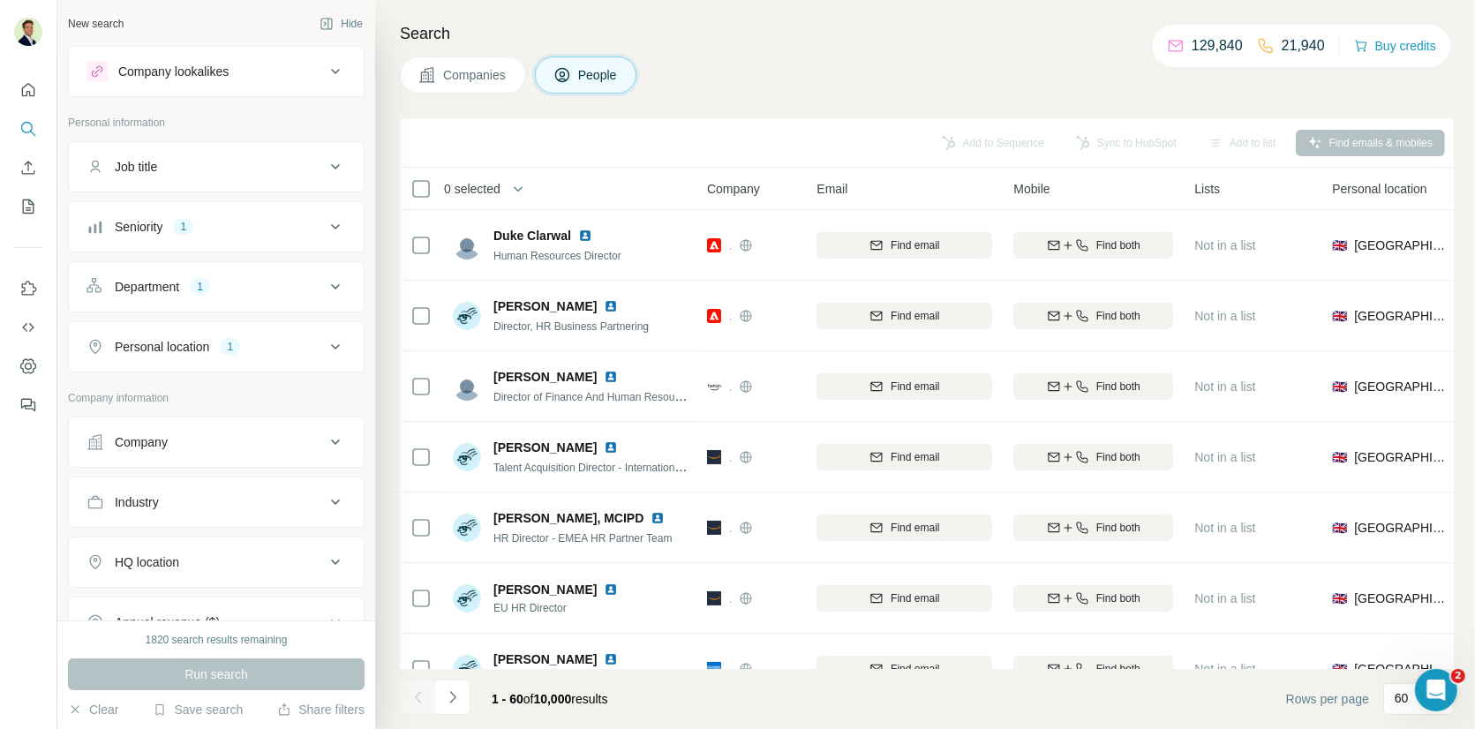
click at [712, 49] on div "Search Companies People Add to Sequence Sync to HubSpot Add to list Find emails…" at bounding box center [925, 364] width 1100 height 729
click at [182, 68] on div "Company lookalikes" at bounding box center [173, 72] width 110 height 18
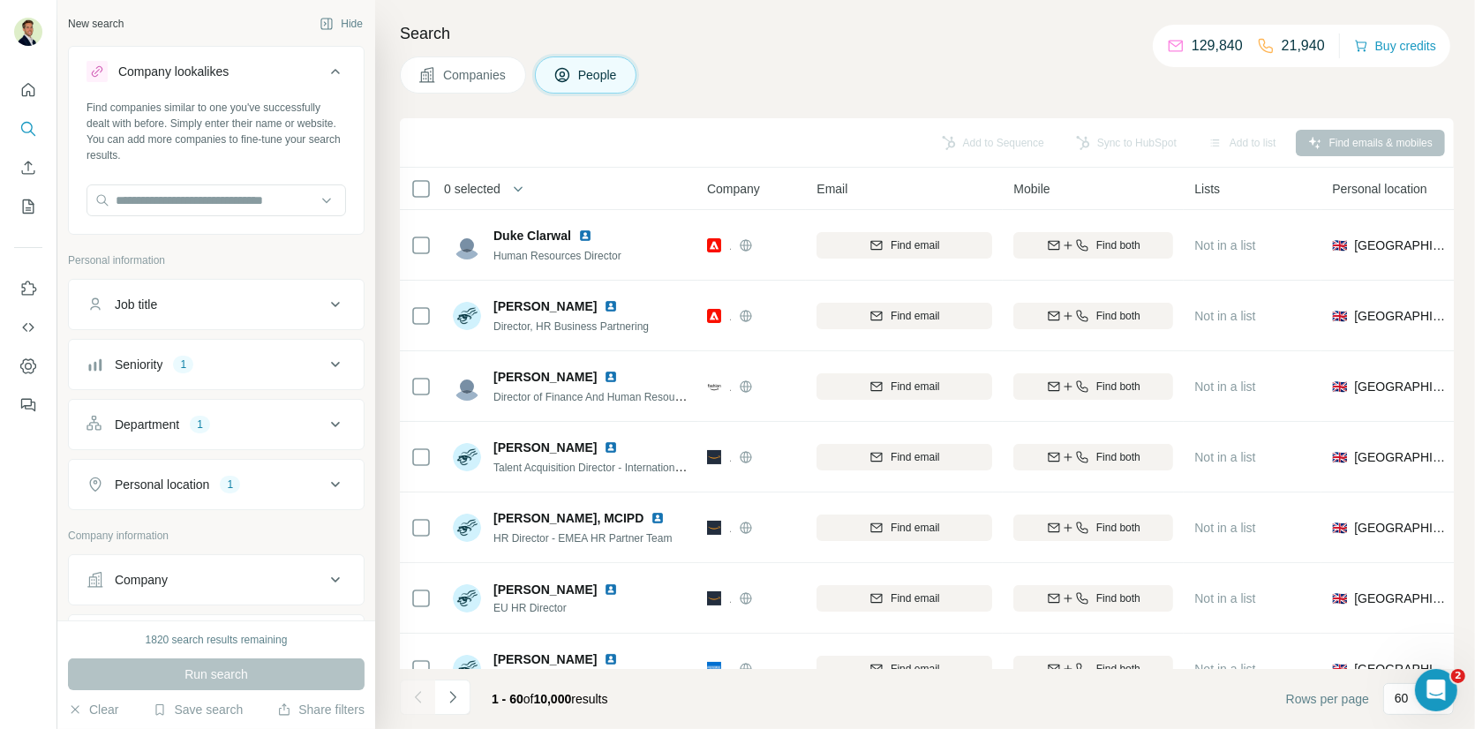
click at [192, 36] on div "New search Hide" at bounding box center [216, 24] width 297 height 26
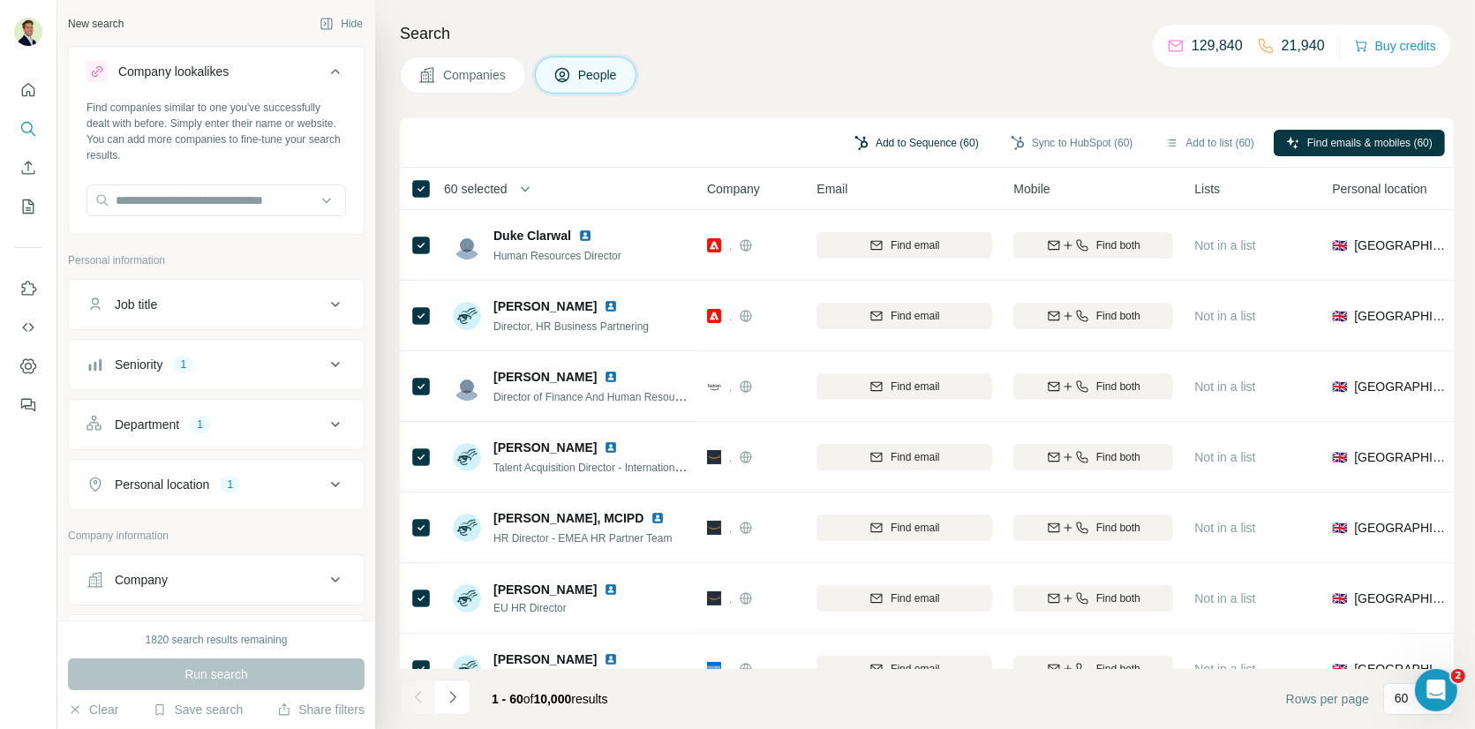
click at [900, 141] on button "Add to Sequence (60)" at bounding box center [916, 143] width 149 height 26
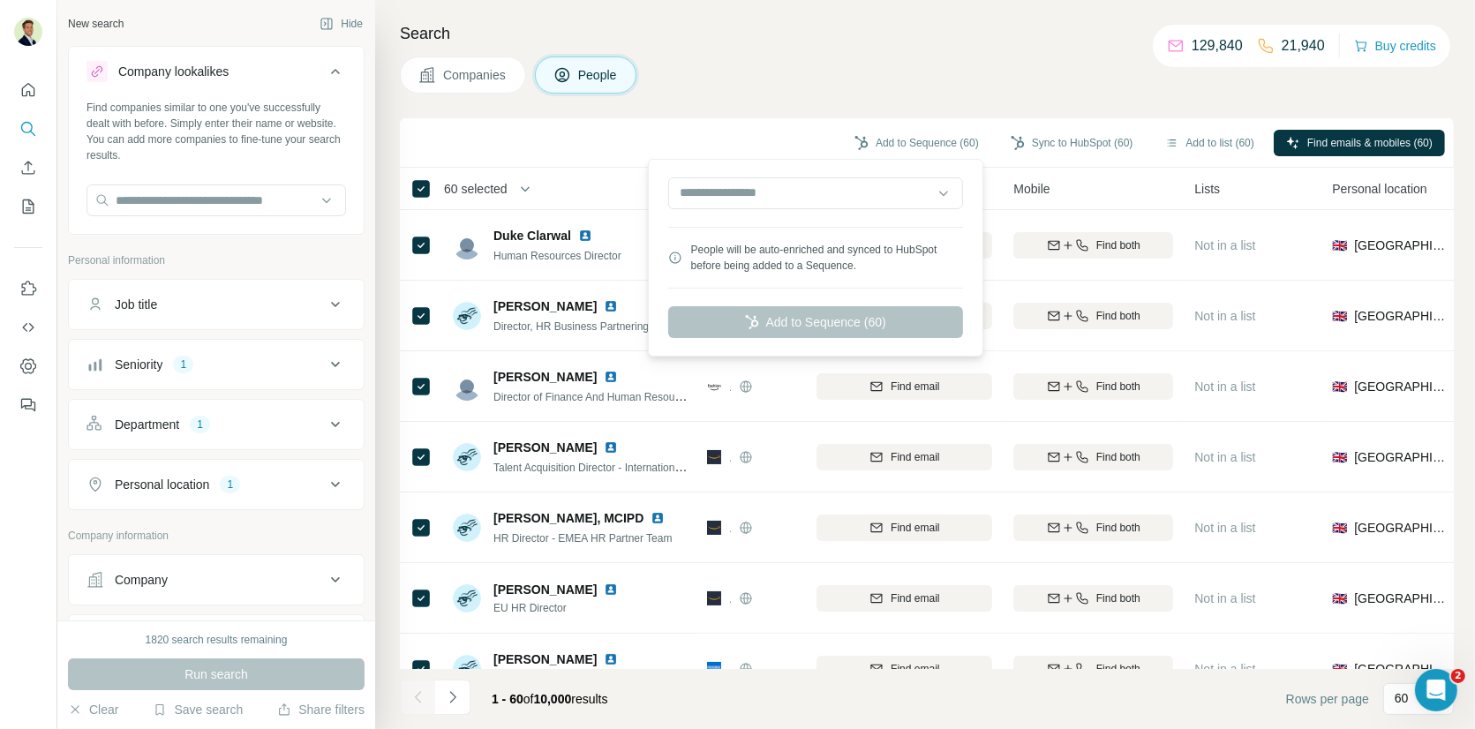
click at [913, 172] on div "People will be auto-enriched and synced to HubSpot before being added to a Sequ…" at bounding box center [815, 257] width 327 height 189
click at [922, 189] on input "text" at bounding box center [815, 193] width 295 height 32
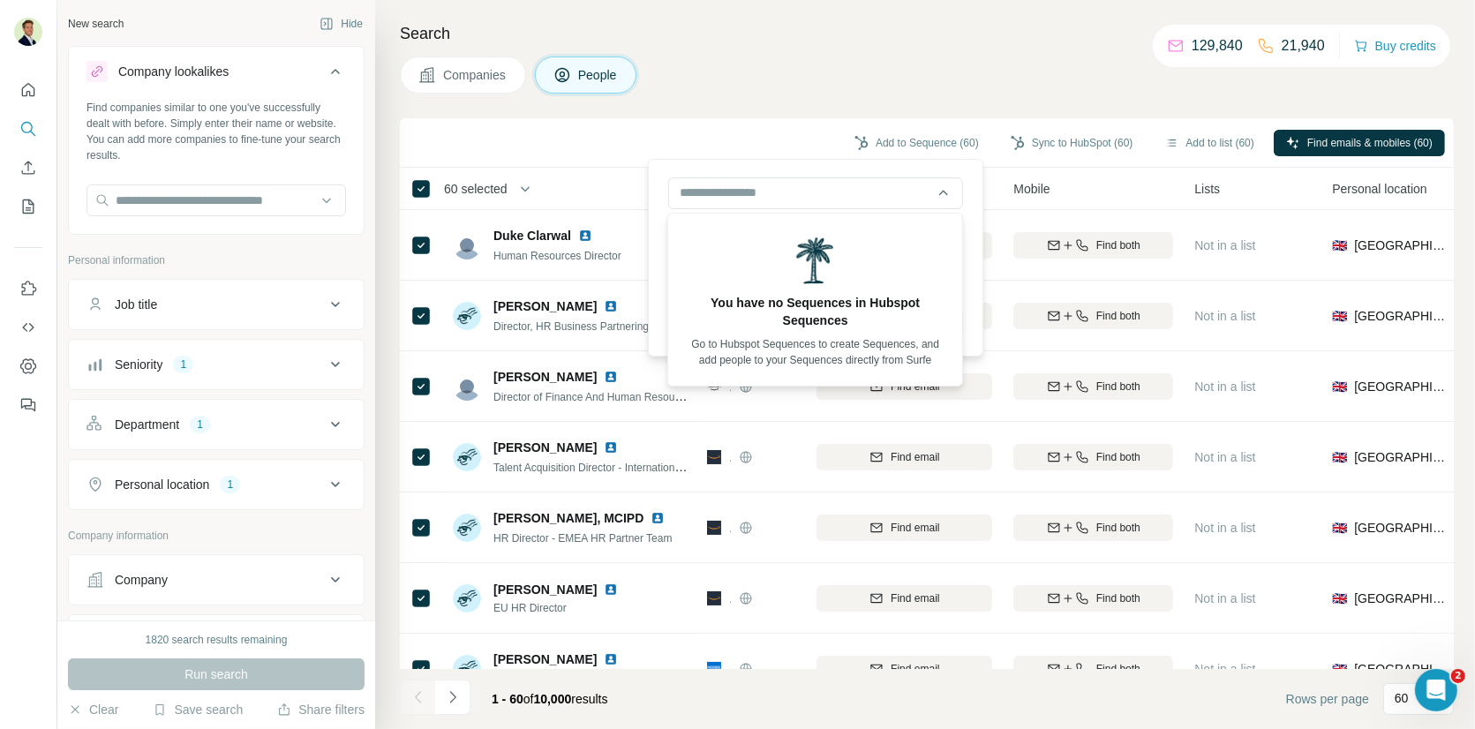
click at [718, 134] on div "Add to Sequence (60) Sync to HubSpot (60) Add to list (60) Find emails & mobile…" at bounding box center [927, 142] width 1036 height 31
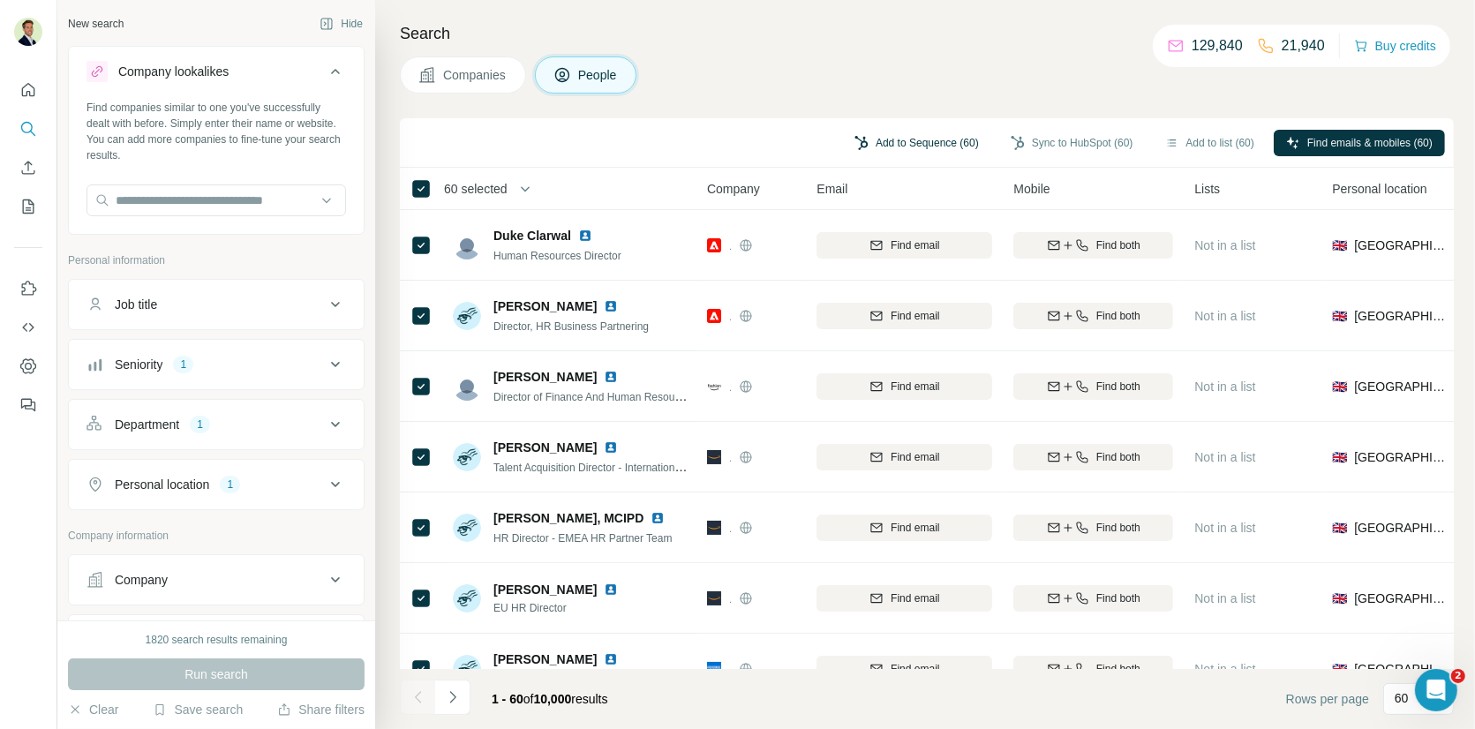
click at [910, 139] on button "Add to Sequence (60)" at bounding box center [916, 143] width 149 height 26
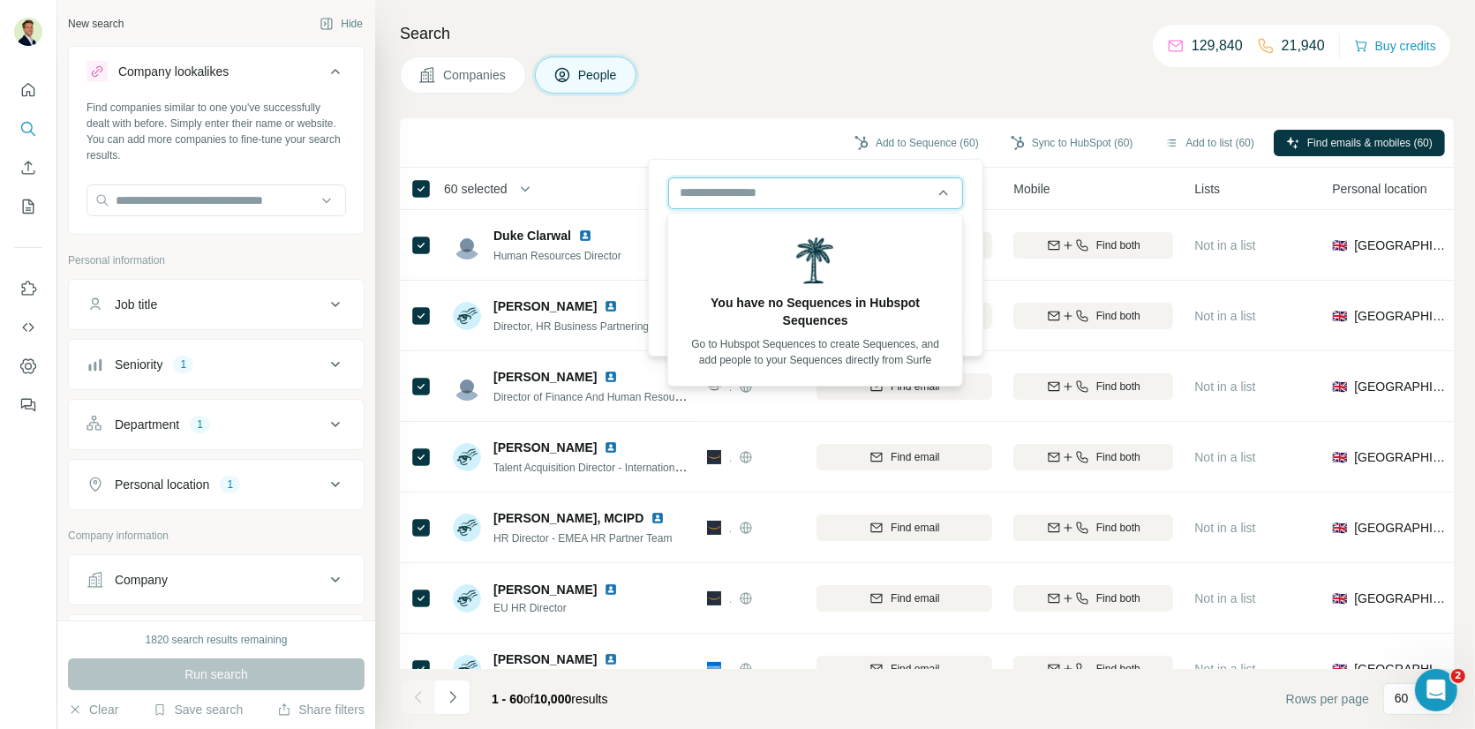
click at [941, 192] on input "text" at bounding box center [815, 193] width 295 height 32
click at [725, 148] on div "Add to Sequence (60) Sync to HubSpot (60) Add to list (60) Find emails & mobile…" at bounding box center [927, 142] width 1036 height 31
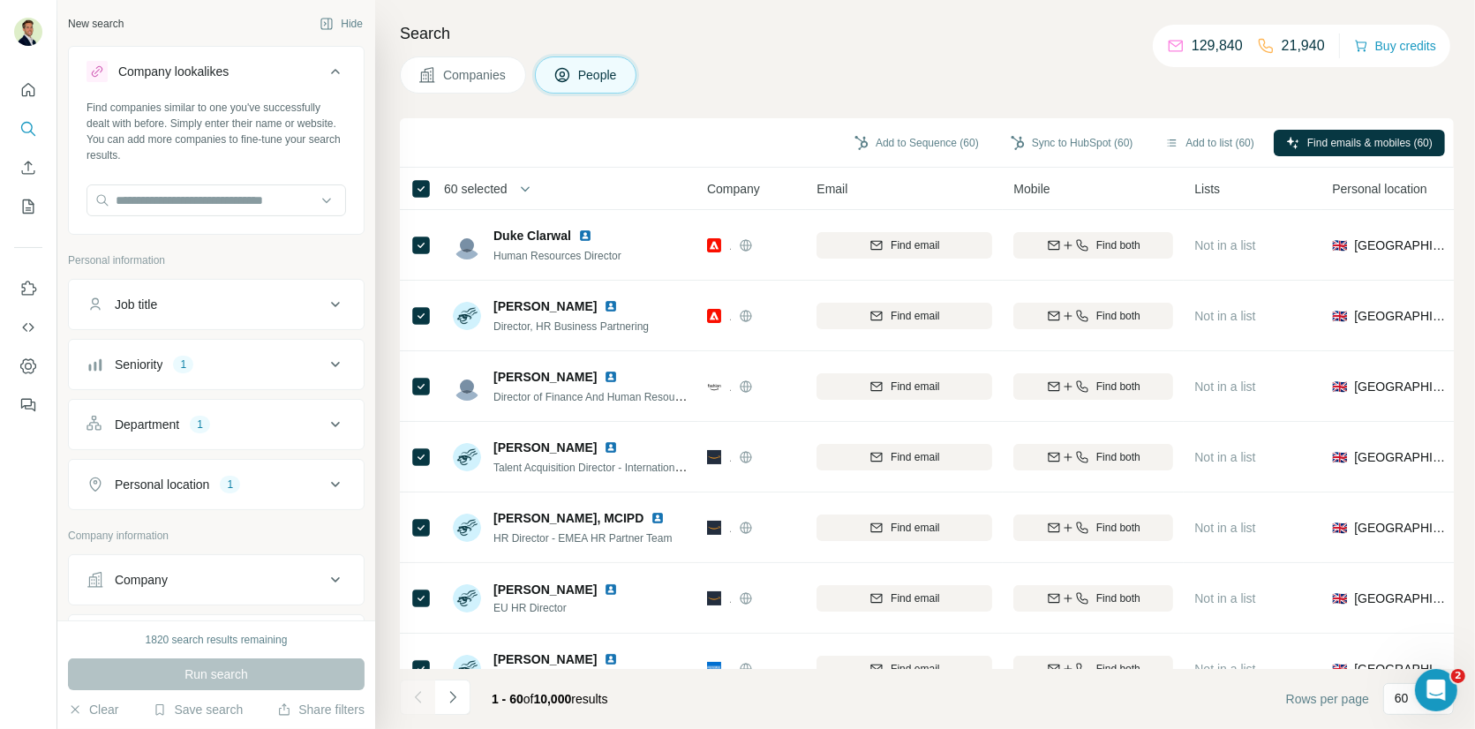
click at [928, 44] on h4 "Search" at bounding box center [927, 33] width 1054 height 25
click at [891, 139] on button "Add to Sequence (60)" at bounding box center [916, 143] width 149 height 26
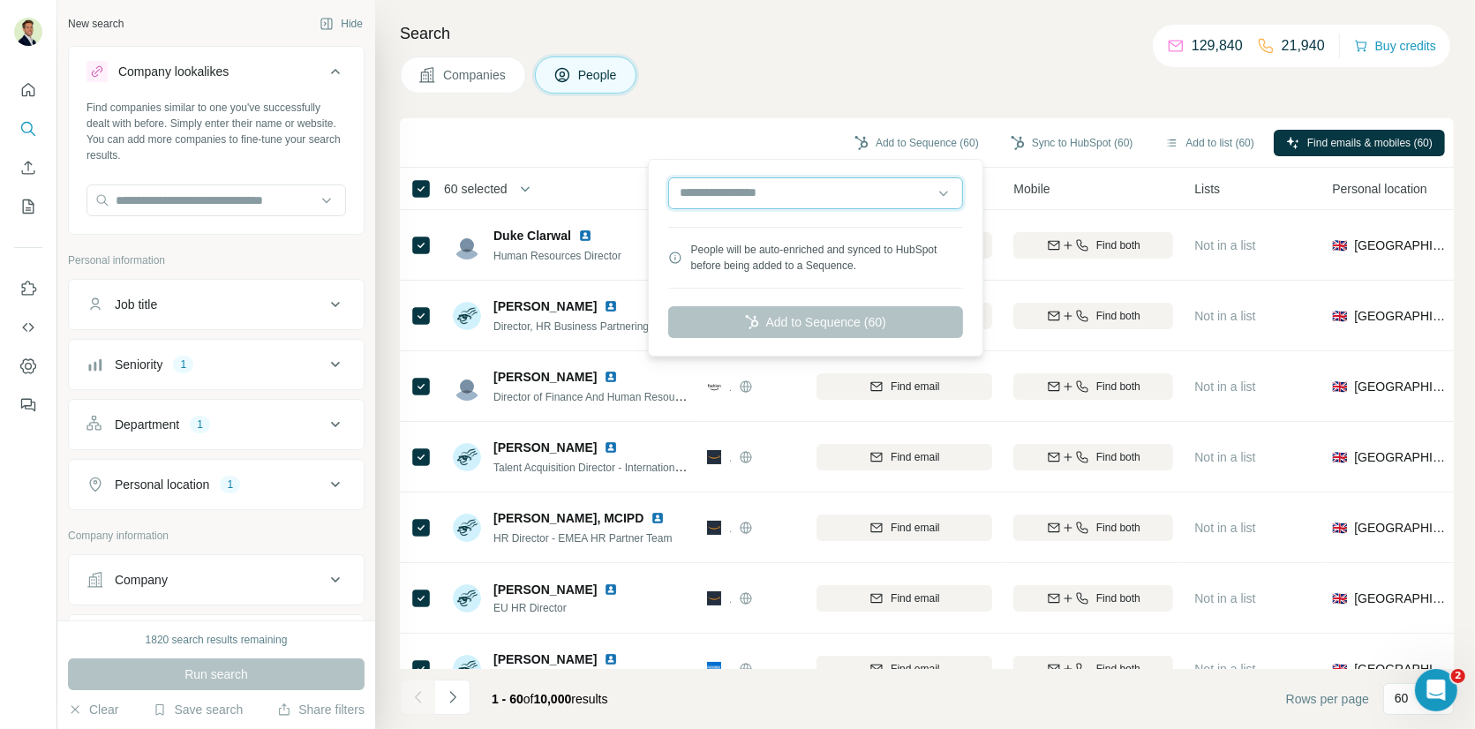
click at [819, 193] on input "text" at bounding box center [815, 193] width 295 height 32
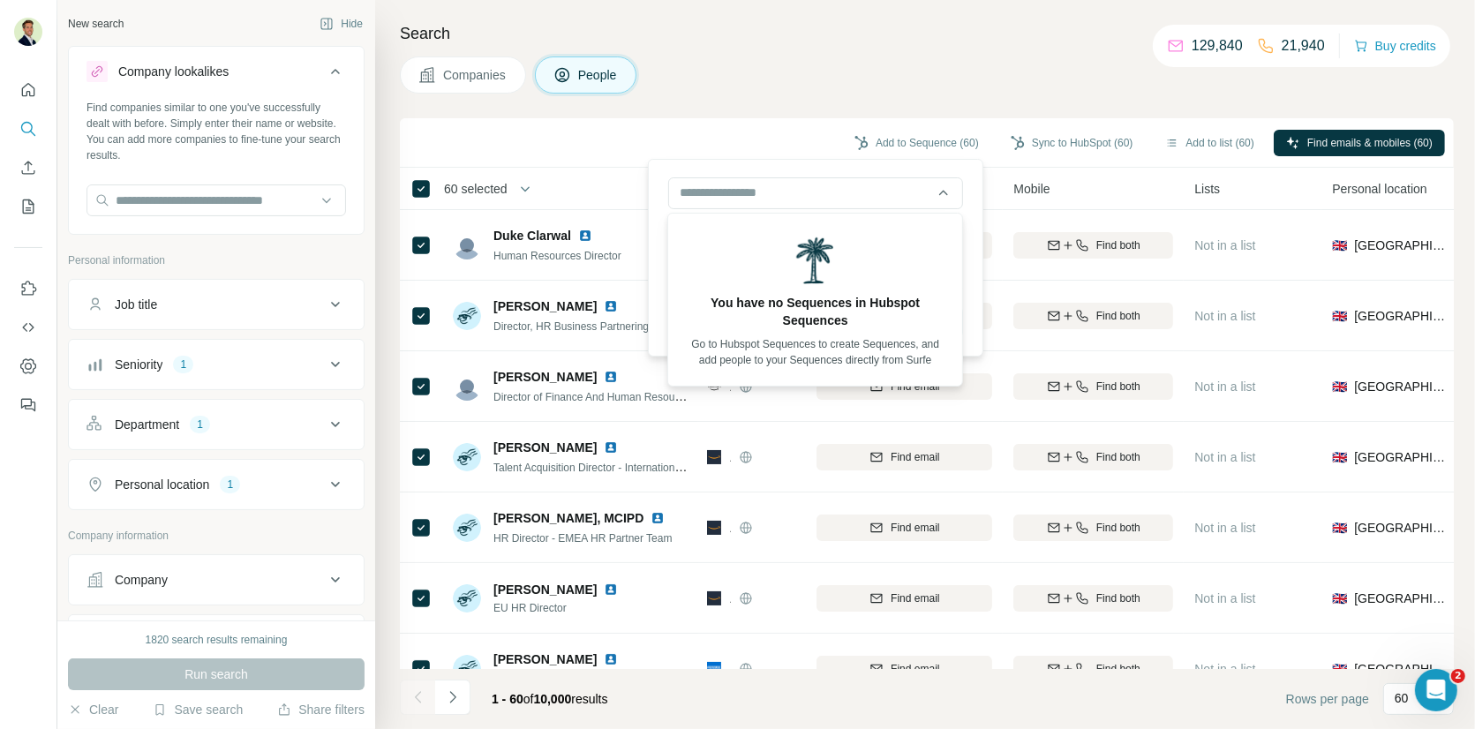
click at [745, 97] on div "Search Companies People Add to Sequence (60) Sync to HubSpot (60) Add to list (…" at bounding box center [925, 364] width 1100 height 729
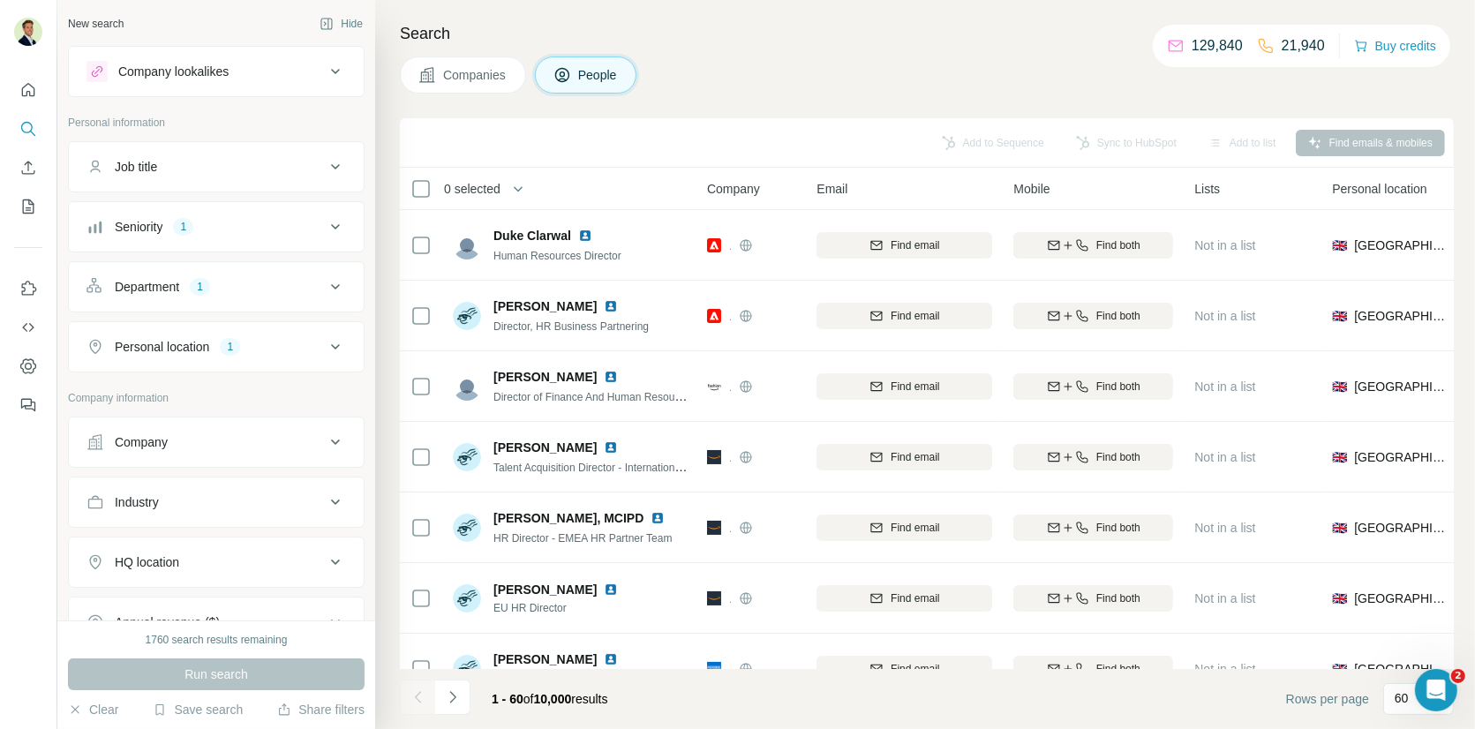
click at [965, 144] on div "Add to Sequence Sync to HubSpot Add to list Find emails & mobiles" at bounding box center [927, 142] width 1036 height 31
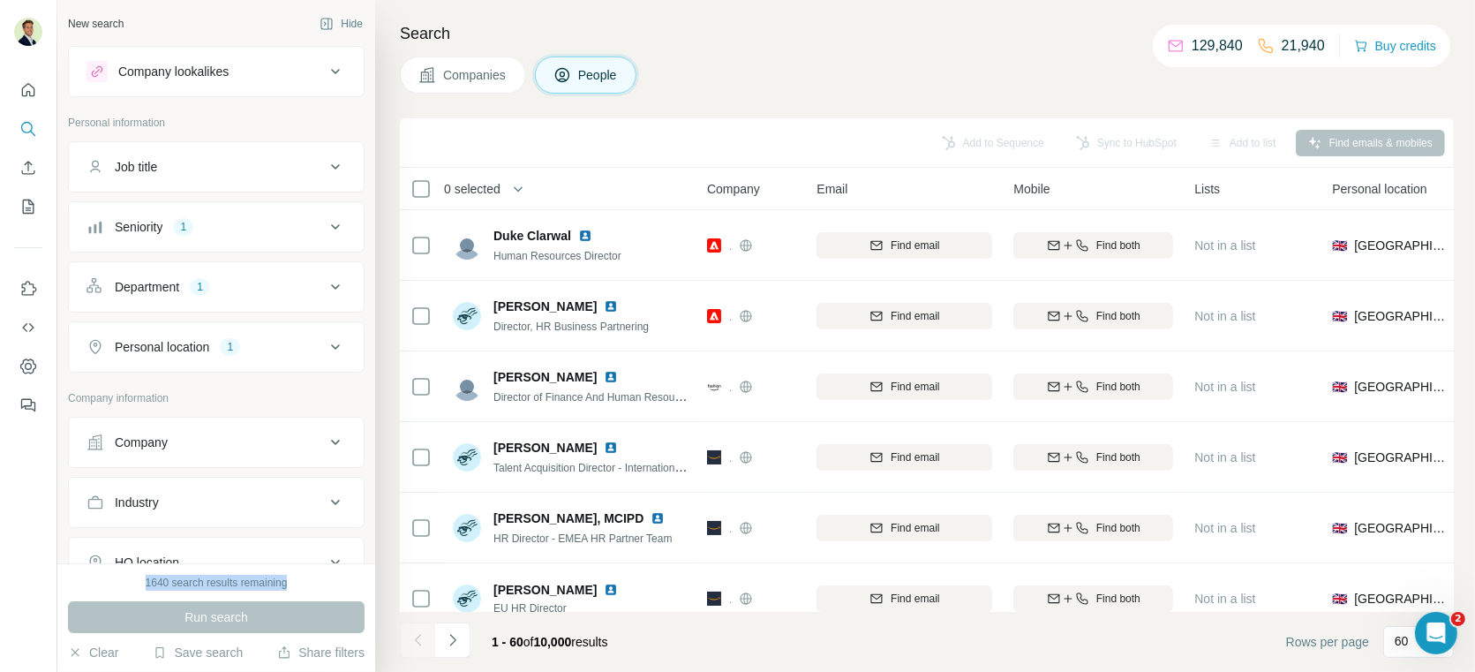
drag, startPoint x: 144, startPoint y: 582, endPoint x: 303, endPoint y: 585, distance: 158.9
click at [303, 585] on div "1640 search results remaining" at bounding box center [216, 583] width 297 height 16
click at [305, 584] on div "1640 search results remaining" at bounding box center [216, 583] width 297 height 16
click at [854, 103] on div "Search Companies People Add to Sequence Sync to HubSpot Add to list Find emails…" at bounding box center [925, 336] width 1100 height 672
drag, startPoint x: 147, startPoint y: 582, endPoint x: 259, endPoint y: 582, distance: 112.1
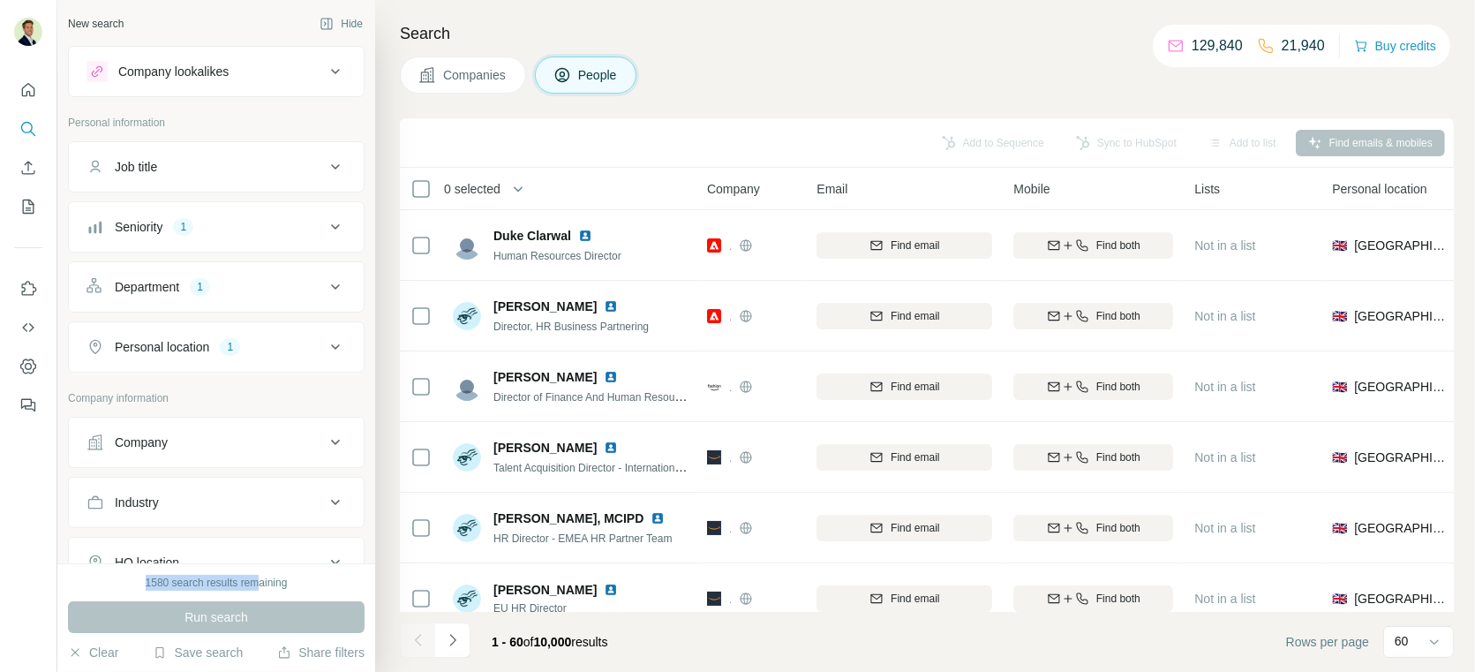
click at [257, 582] on div "1580 search results remaining" at bounding box center [217, 583] width 142 height 16
click at [261, 582] on div "1580 search results remaining" at bounding box center [217, 583] width 142 height 16
drag, startPoint x: 140, startPoint y: 582, endPoint x: 301, endPoint y: 583, distance: 160.6
click at [296, 583] on div "9520 search results remaining" at bounding box center [216, 583] width 297 height 16
click at [302, 583] on div "9520 search results remaining" at bounding box center [216, 583] width 297 height 16
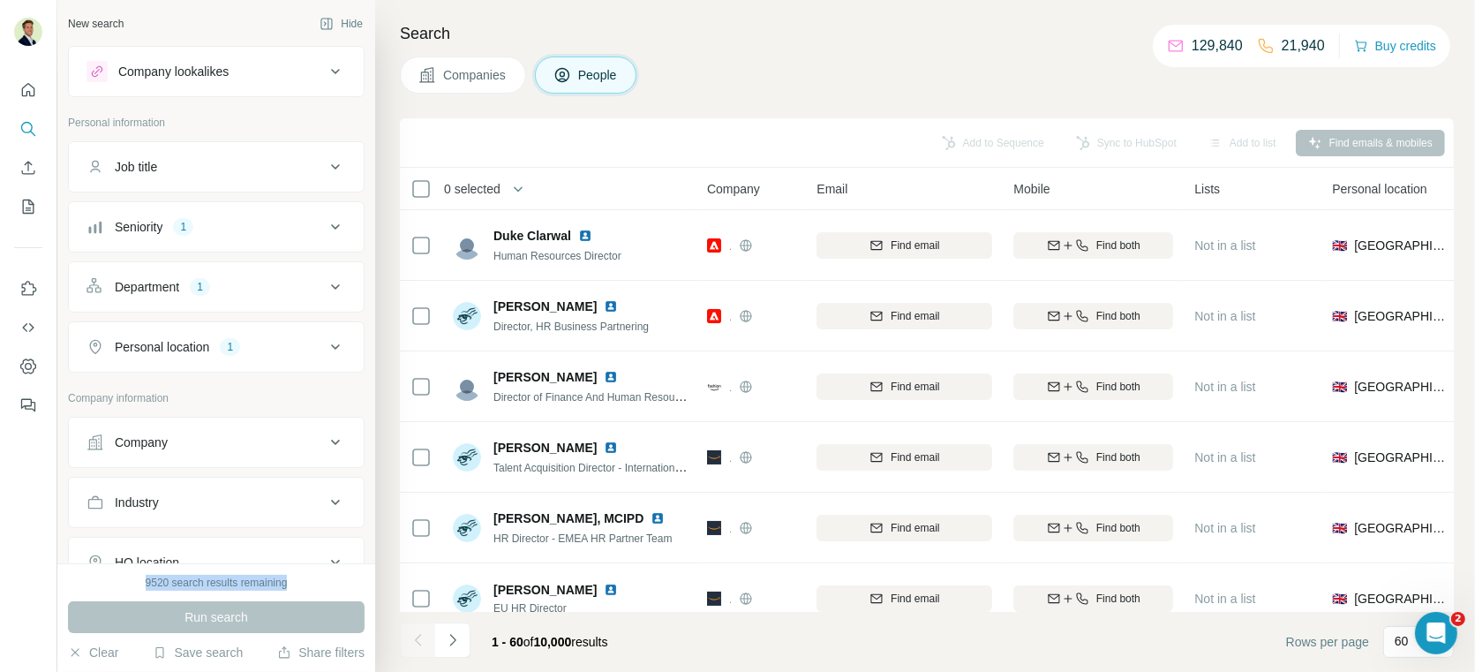
drag, startPoint x: 154, startPoint y: 584, endPoint x: 297, endPoint y: 585, distance: 142.1
click at [297, 585] on div "9520 search results remaining" at bounding box center [216, 583] width 297 height 16
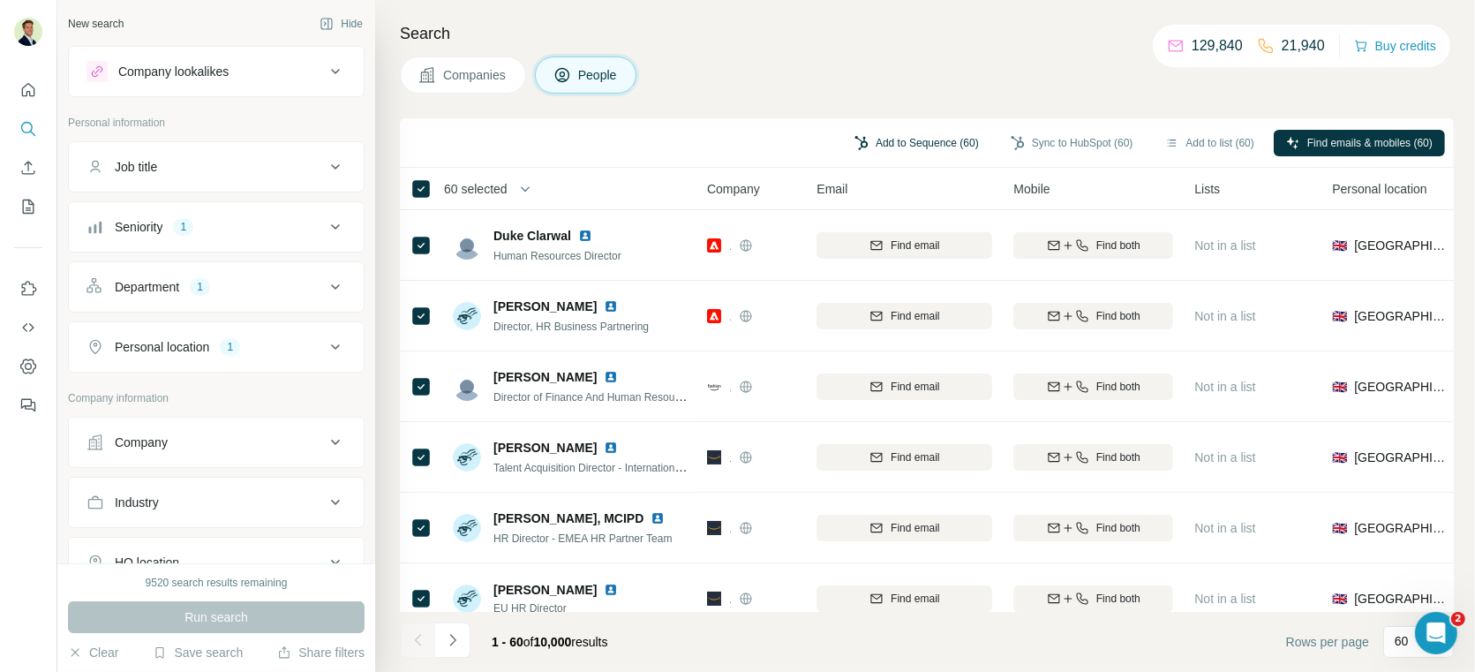
click at [886, 143] on button "Add to Sequence (60)" at bounding box center [916, 143] width 149 height 26
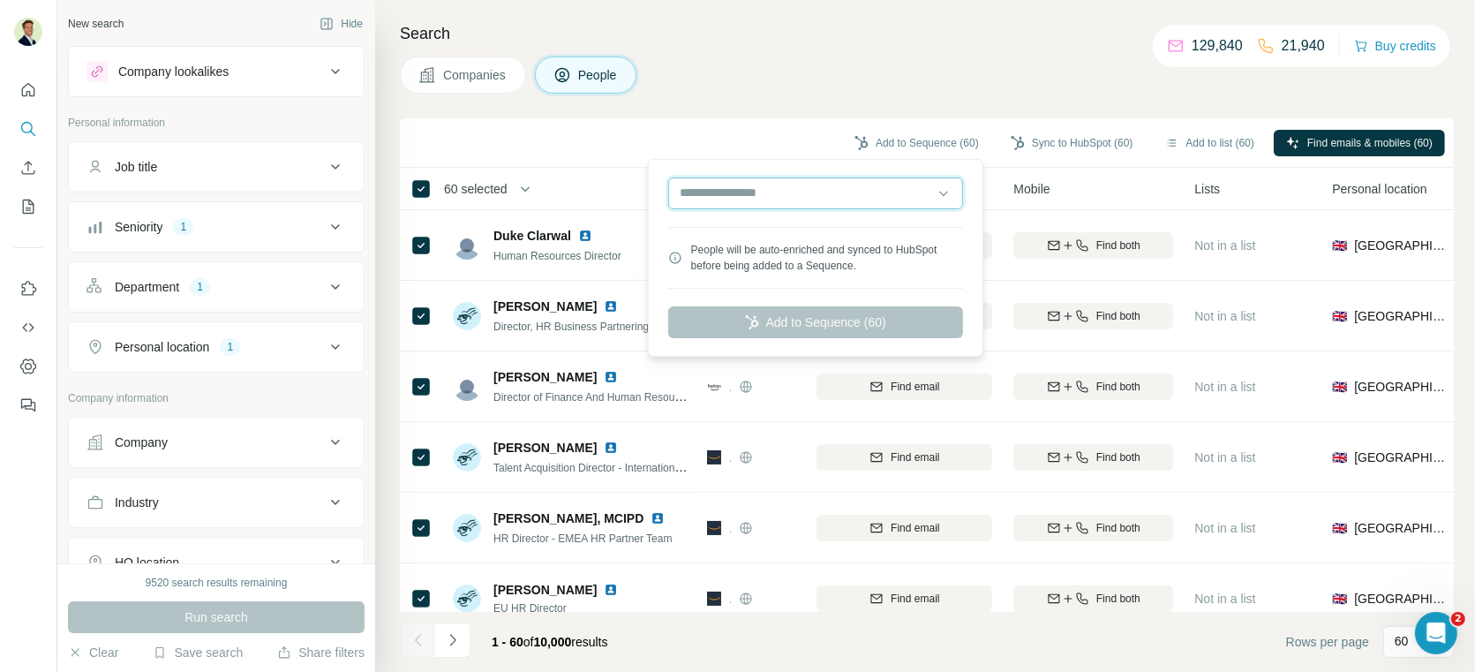
click at [794, 200] on input "text" at bounding box center [815, 193] width 295 height 32
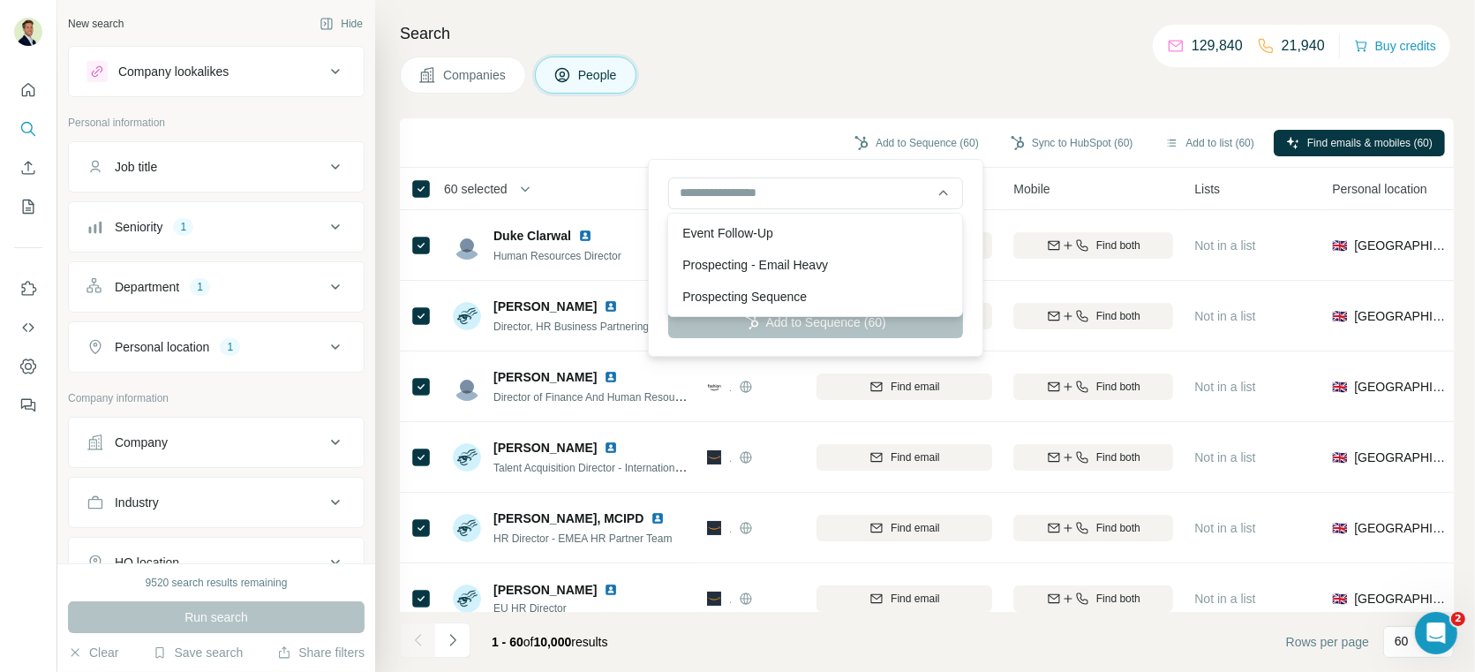
click at [740, 139] on div "Add to Sequence (60) Sync to HubSpot (60) Add to list (60) Find emails & mobile…" at bounding box center [927, 142] width 1036 height 31
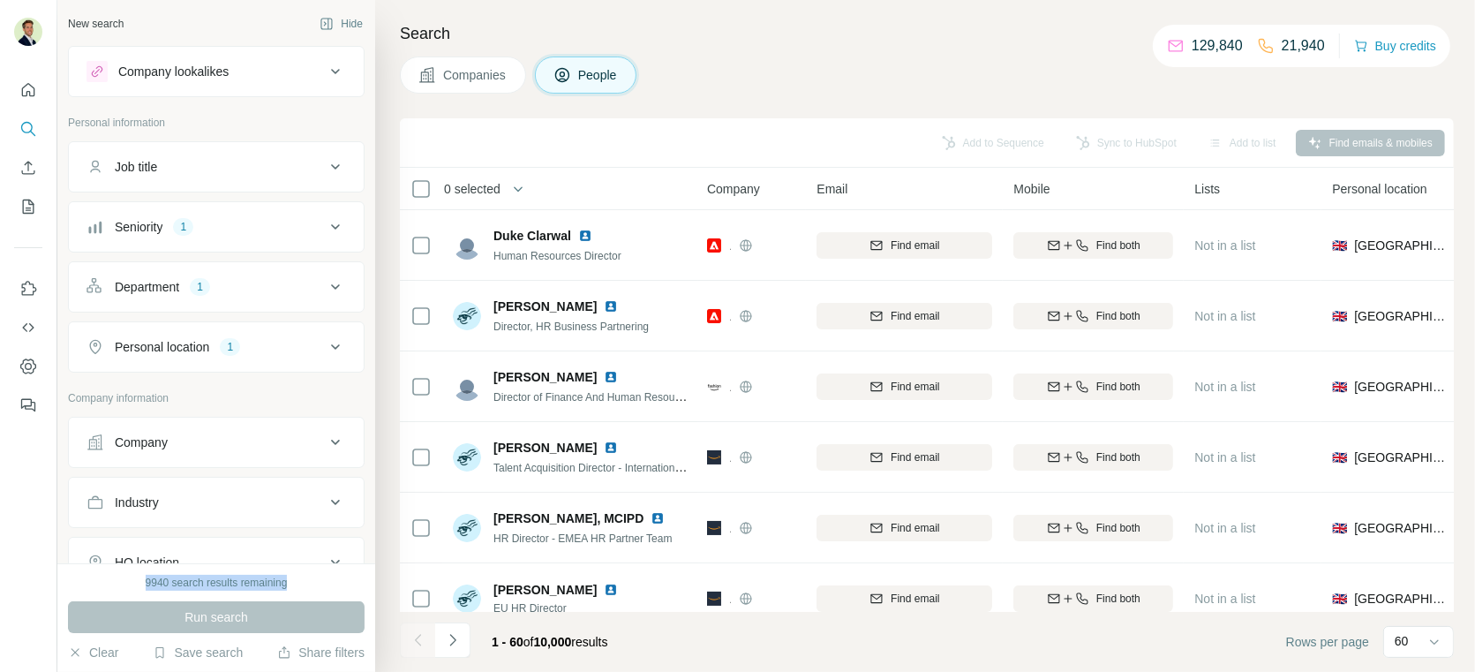
drag, startPoint x: 155, startPoint y: 582, endPoint x: 304, endPoint y: 582, distance: 149.1
click at [304, 582] on div "9940 search results remaining" at bounding box center [216, 583] width 297 height 16
drag, startPoint x: 141, startPoint y: 587, endPoint x: 308, endPoint y: 585, distance: 166.8
click at [308, 585] on div "9940 search results remaining" at bounding box center [216, 583] width 297 height 16
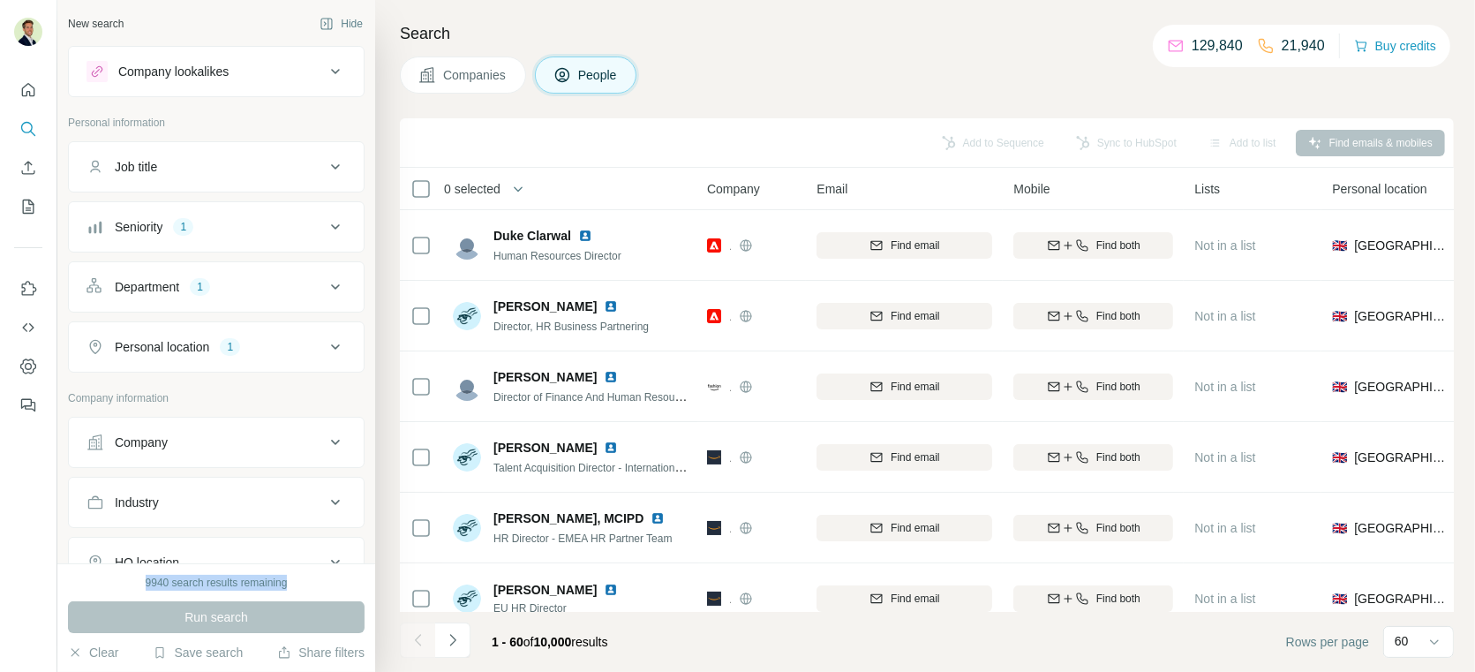
click at [308, 585] on div "9940 search results remaining" at bounding box center [216, 583] width 297 height 16
click at [330, 224] on icon at bounding box center [335, 226] width 21 height 21
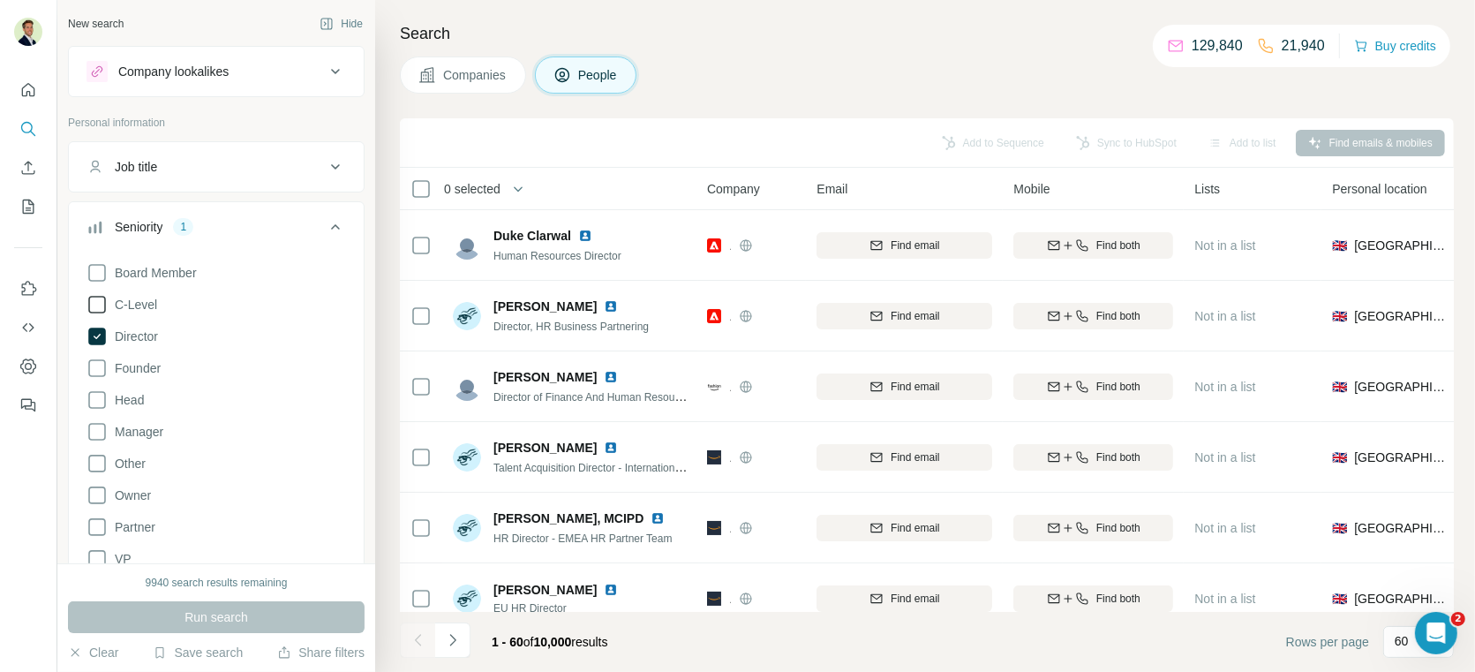
drag, startPoint x: 93, startPoint y: 334, endPoint x: 135, endPoint y: 310, distance: 48.6
click at [94, 334] on icon at bounding box center [97, 336] width 7 height 5
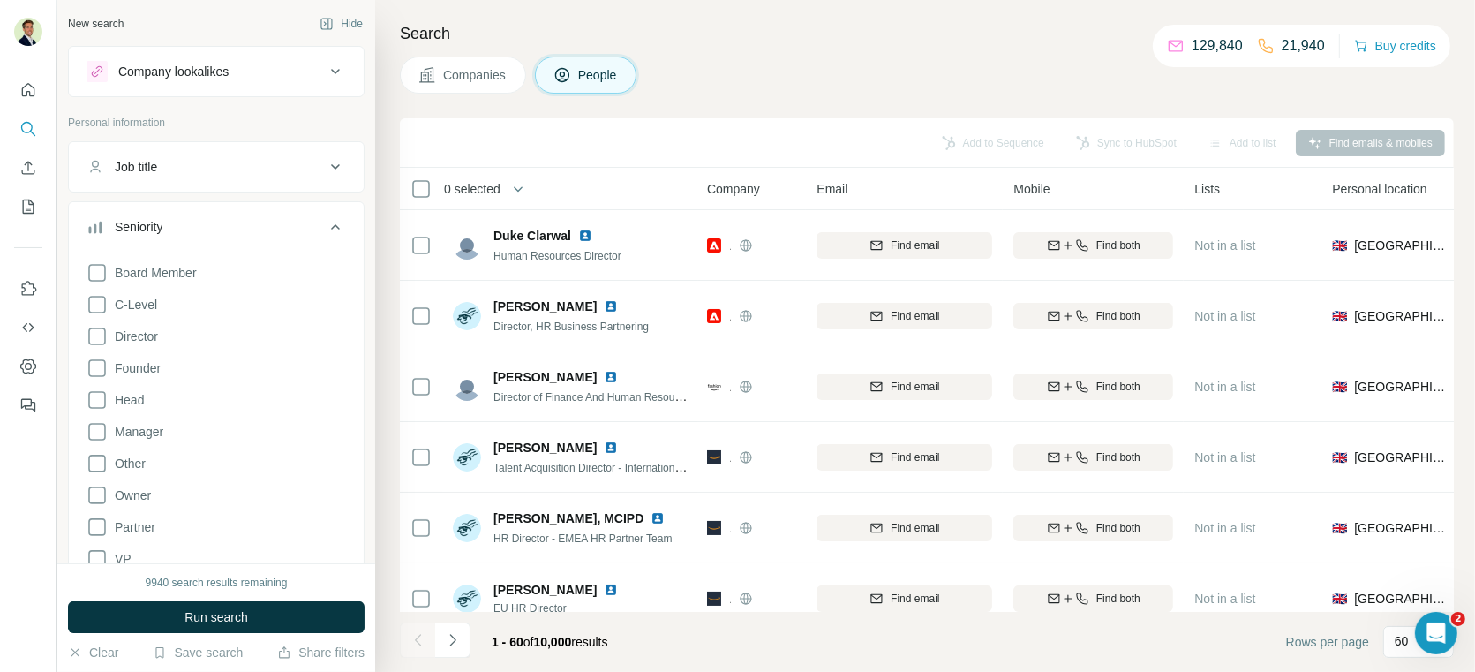
click at [213, 223] on div "Seniority" at bounding box center [205, 227] width 238 height 18
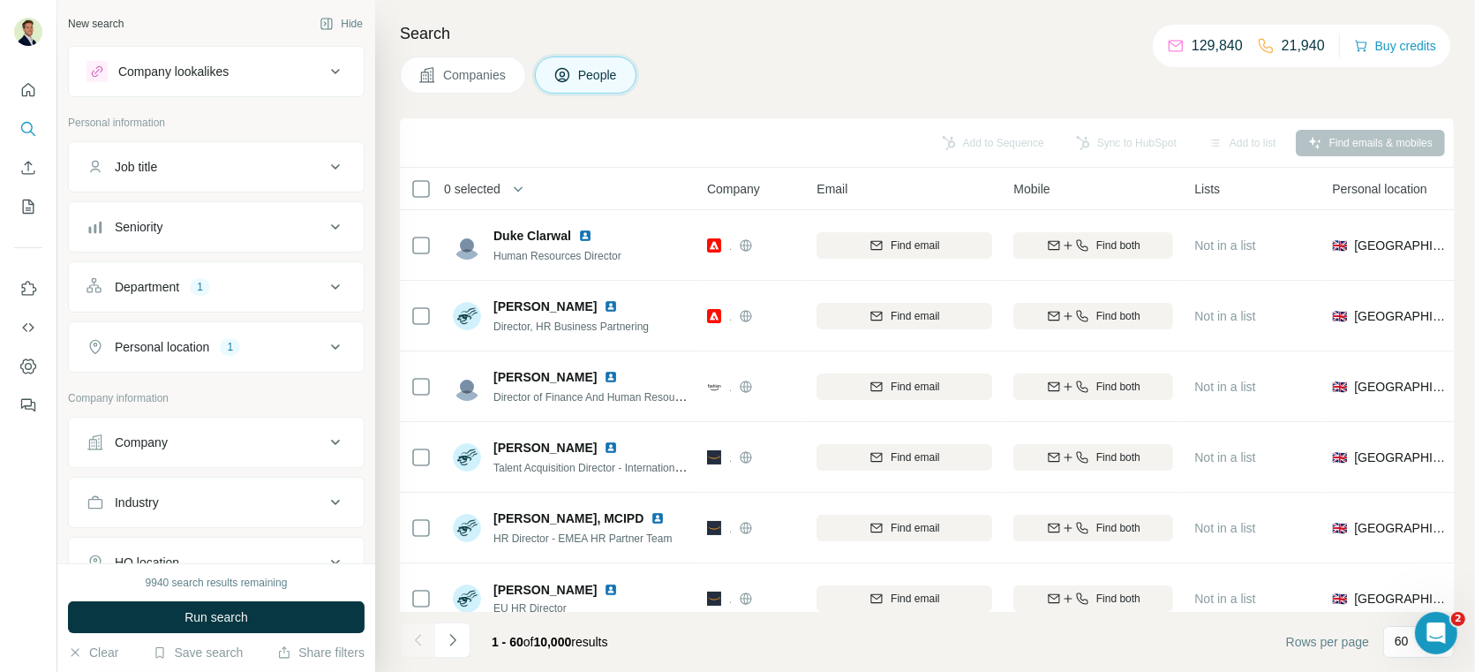
click at [187, 289] on div "Department 1" at bounding box center [205, 287] width 238 height 18
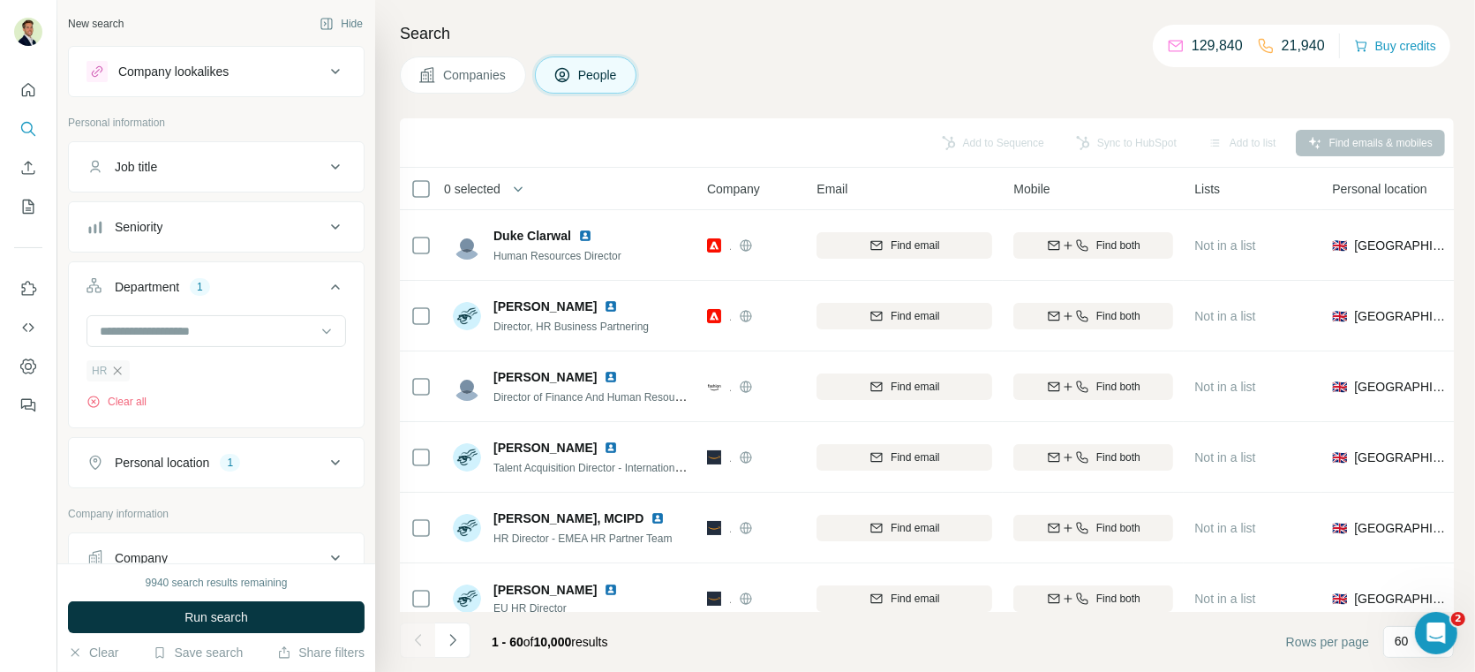
click at [120, 369] on icon "button" at bounding box center [117, 371] width 14 height 14
click at [223, 278] on div "Department" at bounding box center [205, 287] width 238 height 18
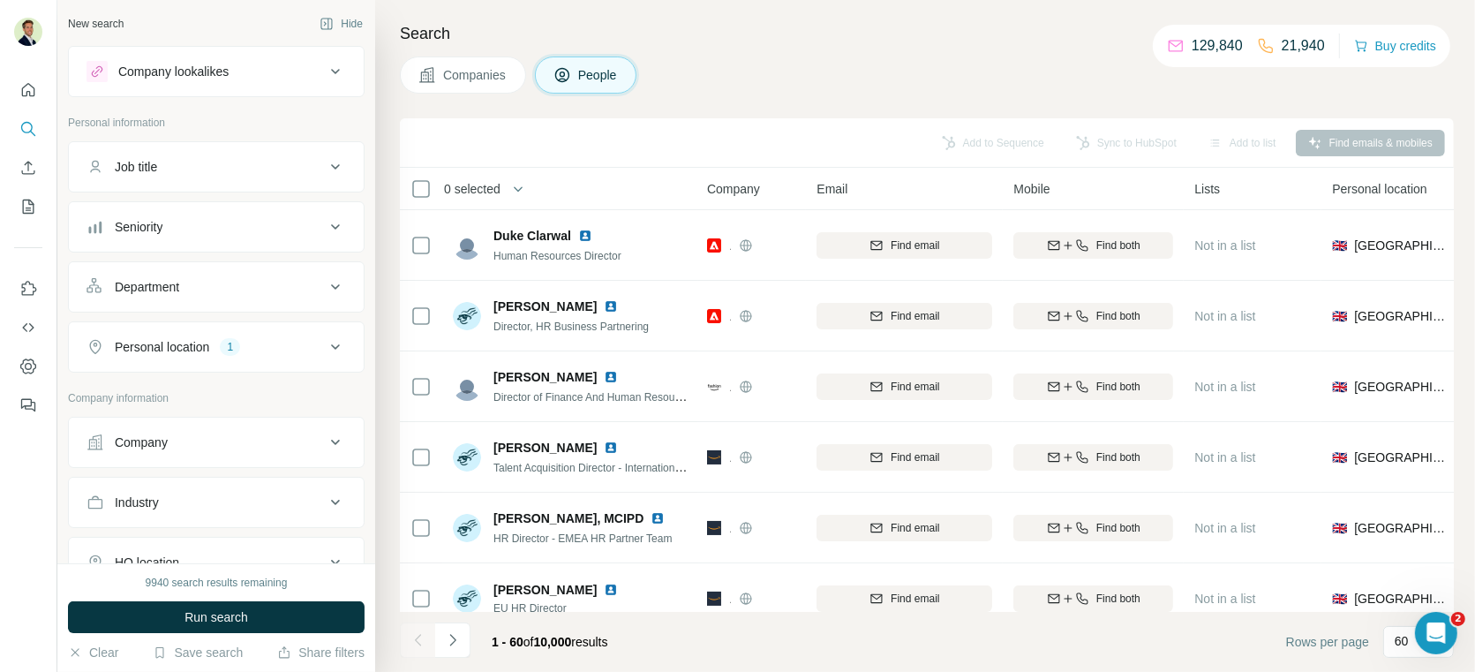
click at [207, 349] on div "Personal location" at bounding box center [162, 347] width 94 height 18
click at [209, 429] on icon "button" at bounding box center [213, 430] width 8 height 8
click at [259, 339] on div "Personal location" at bounding box center [205, 347] width 238 height 18
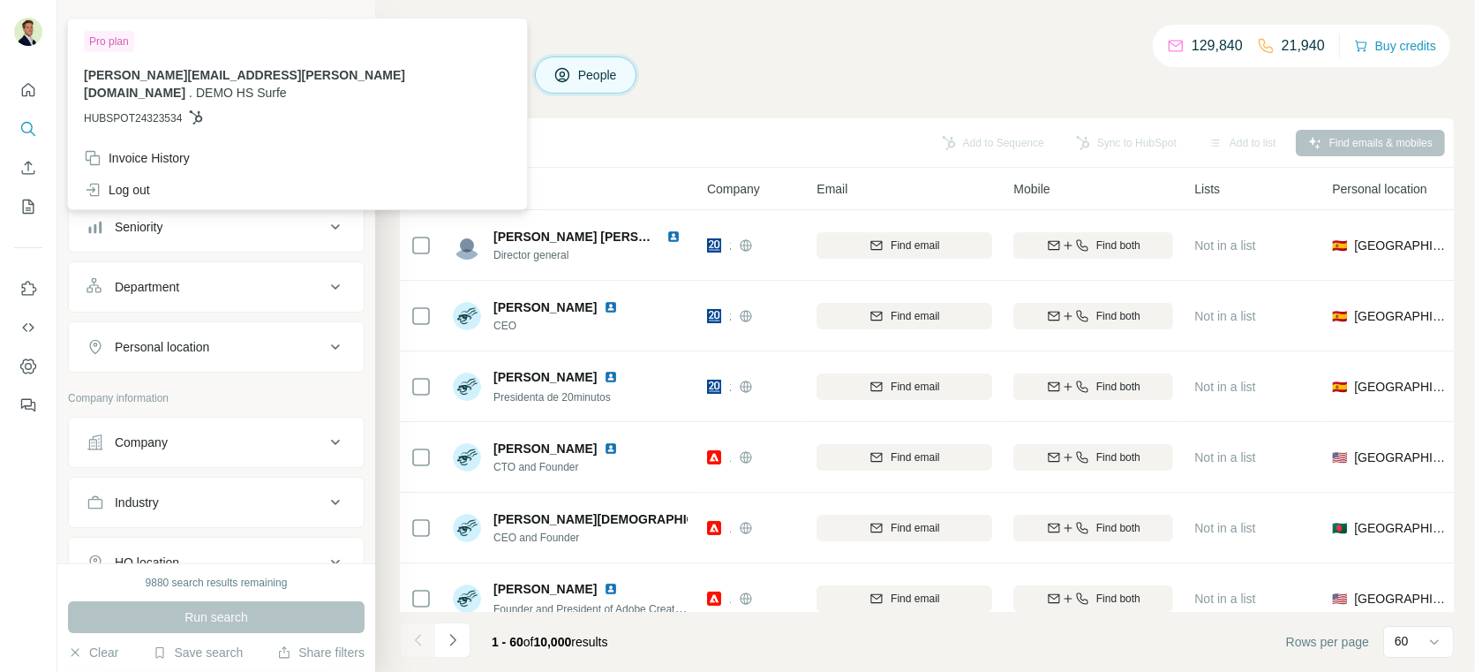
click at [30, 38] on img at bounding box center [28, 32] width 28 height 28
click at [14, 90] on button "Quick start" at bounding box center [28, 90] width 28 height 32
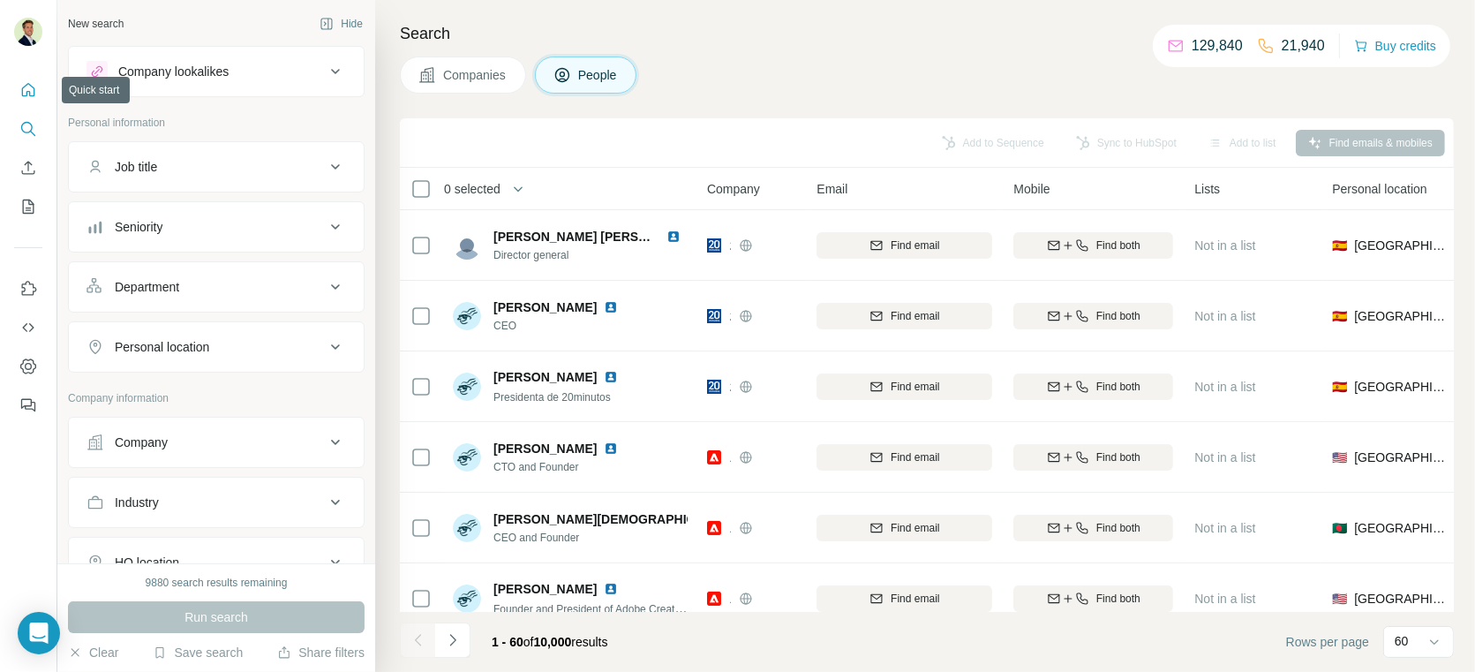
click at [29, 89] on icon "Quick start" at bounding box center [28, 90] width 18 height 18
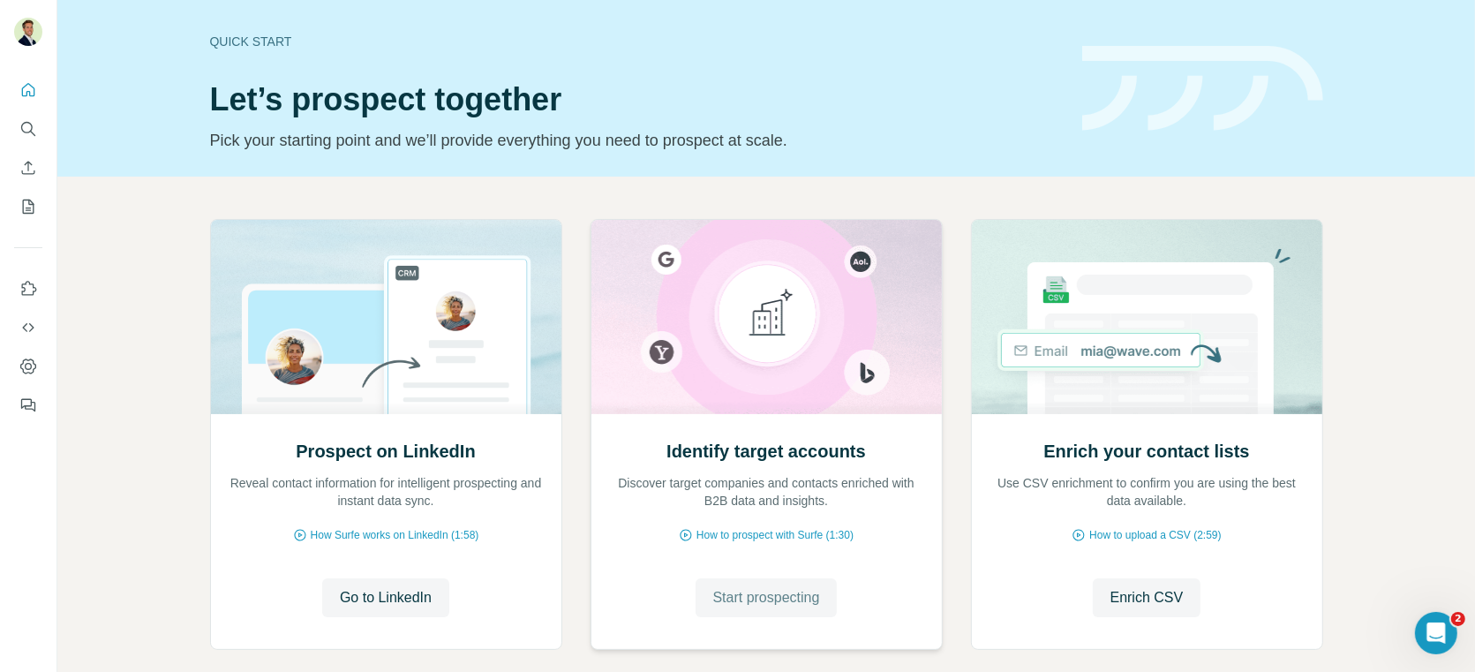
click at [799, 585] on button "Start prospecting" at bounding box center [766, 597] width 142 height 39
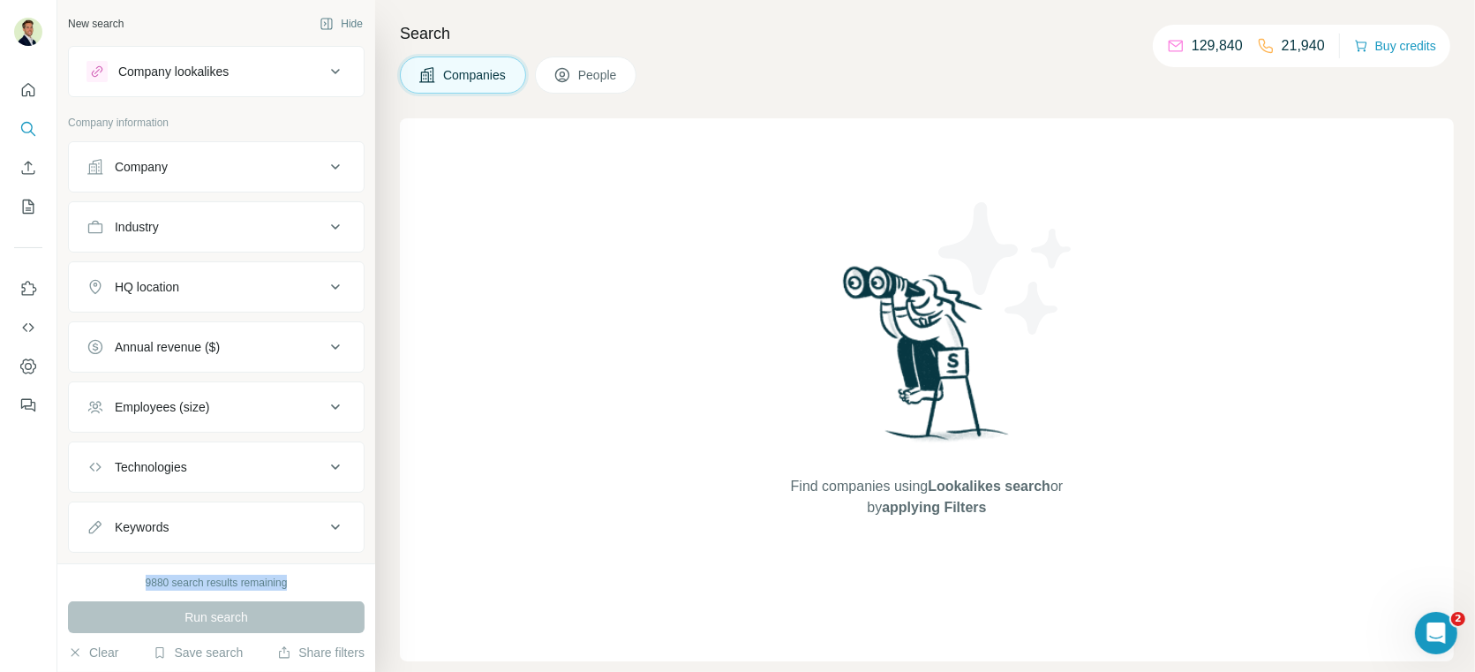
drag, startPoint x: 139, startPoint y: 582, endPoint x: 319, endPoint y: 586, distance: 181.0
click at [319, 586] on div "9880 search results remaining" at bounding box center [216, 583] width 297 height 16
click at [316, 582] on div "9880 search results remaining" at bounding box center [216, 583] width 297 height 16
